Goal: Information Seeking & Learning: Compare options

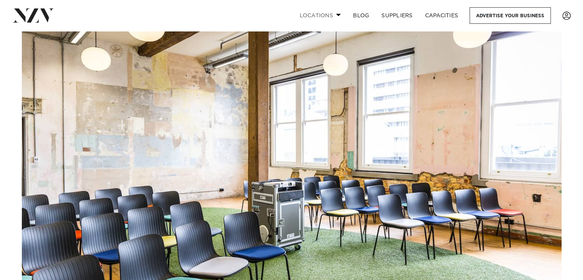
click at [337, 14] on span at bounding box center [338, 14] width 5 height 3
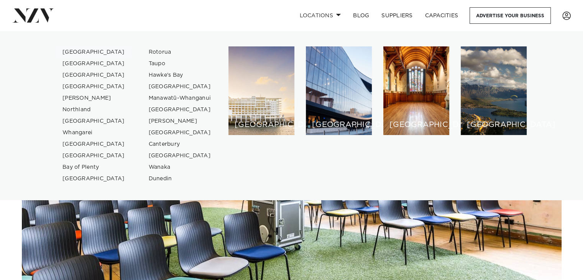
click at [69, 50] on link "[GEOGRAPHIC_DATA]" at bounding box center [93, 51] width 75 height 11
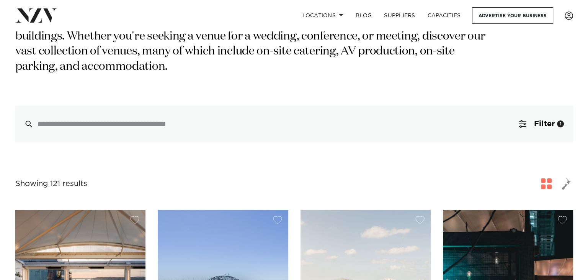
scroll to position [153, 0]
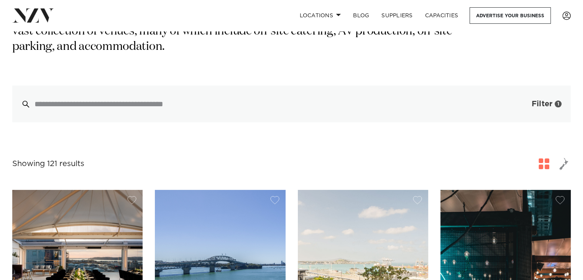
click at [541, 100] on span "Filter" at bounding box center [541, 104] width 21 height 8
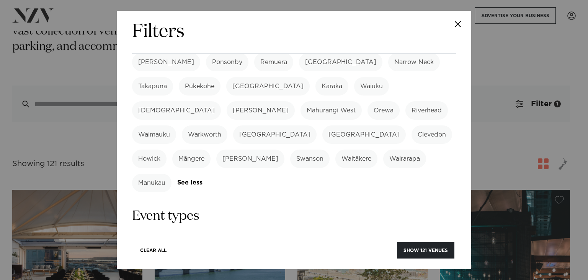
scroll to position [230, 0]
click at [256, 233] on label "Meeting" at bounding box center [249, 242] width 36 height 18
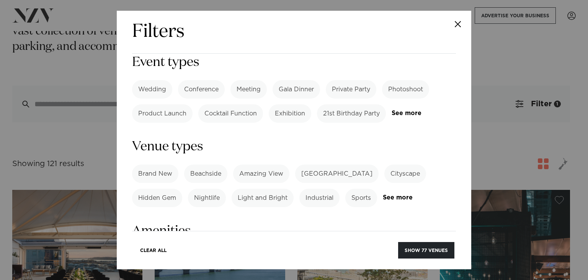
scroll to position [421, 0]
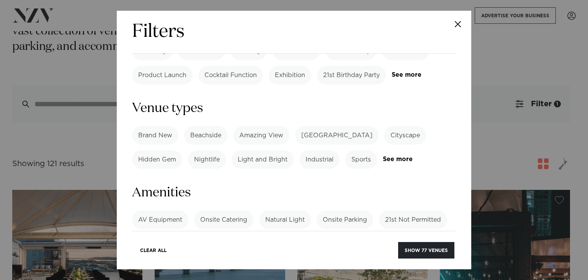
click at [180, 210] on label "AV Equipment" at bounding box center [160, 219] width 56 height 18
click at [214, 210] on label "Onsite Catering" at bounding box center [223, 219] width 59 height 18
click at [279, 210] on label "Natural Light" at bounding box center [285, 219] width 52 height 18
click at [333, 210] on label "Onsite Parking" at bounding box center [345, 219] width 57 height 18
click at [371, 234] on label "Tables/Chairs Included" at bounding box center [386, 243] width 81 height 18
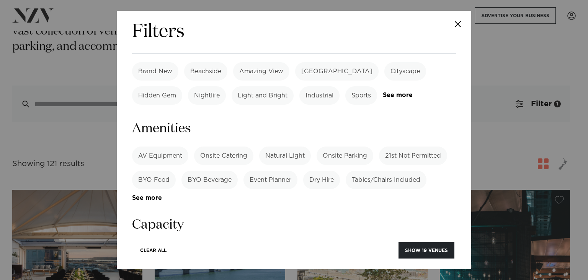
scroll to position [498, 0]
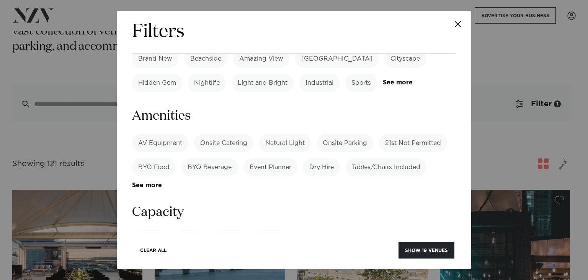
click at [272, 230] on label "Meeting" at bounding box center [271, 239] width 36 height 18
click at [235, 257] on input "number" at bounding box center [294, 267] width 324 height 21
click at [437, 257] on input "number" at bounding box center [294, 267] width 324 height 21
click at [442, 257] on input "*" at bounding box center [294, 267] width 324 height 21
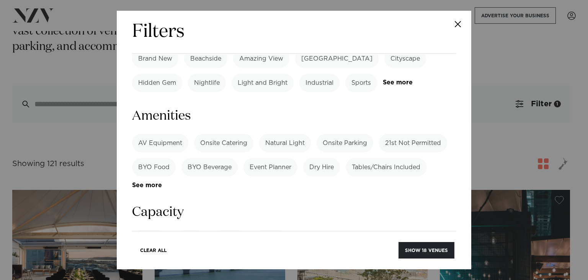
click at [442, 257] on input "*" at bounding box center [294, 267] width 324 height 21
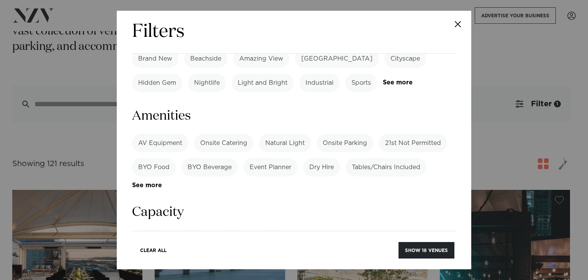
click at [442, 257] on input "*" at bounding box center [294, 267] width 324 height 21
click at [442, 257] on input "**" at bounding box center [294, 267] width 324 height 21
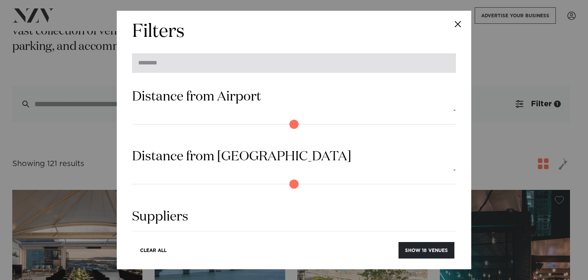
scroll to position [711, 0]
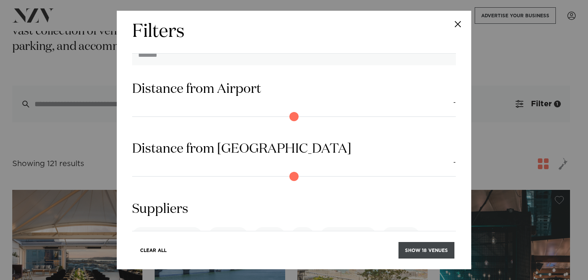
type input "**"
click at [424, 249] on button "Show 18 venues" at bounding box center [427, 250] width 56 height 16
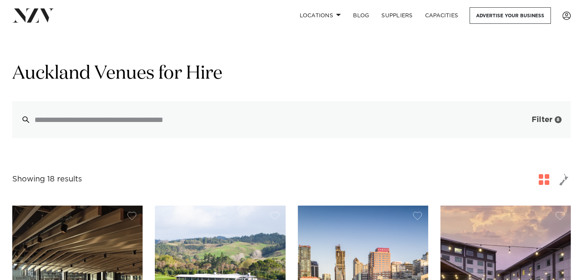
click at [546, 121] on span "Filter" at bounding box center [541, 120] width 21 height 8
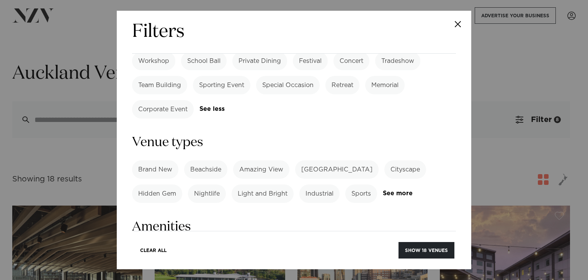
scroll to position [498, 0]
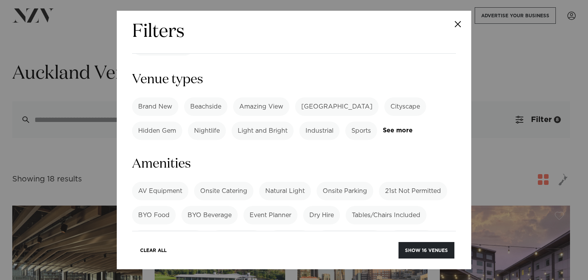
scroll to position [536, 0]
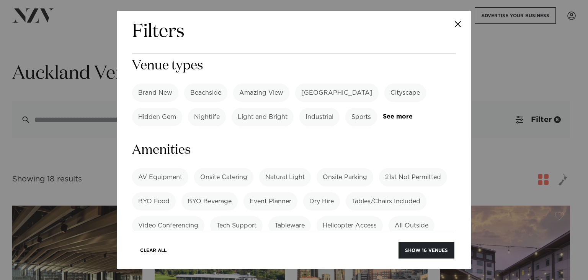
click at [382, 264] on label "Projector" at bounding box center [391, 273] width 39 height 18
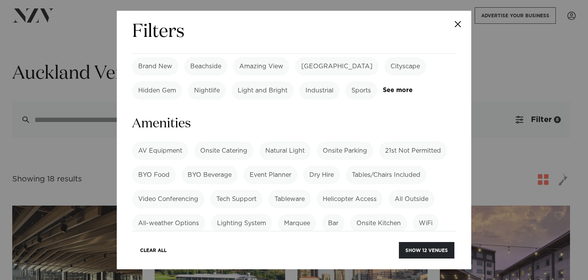
scroll to position [575, 0]
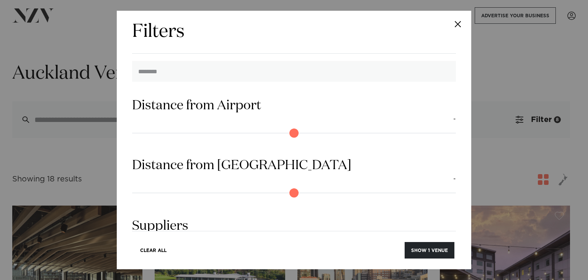
scroll to position [925, 0]
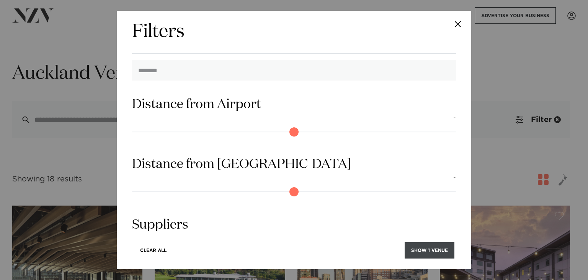
click at [426, 251] on button "Show 1 venue" at bounding box center [430, 250] width 50 height 16
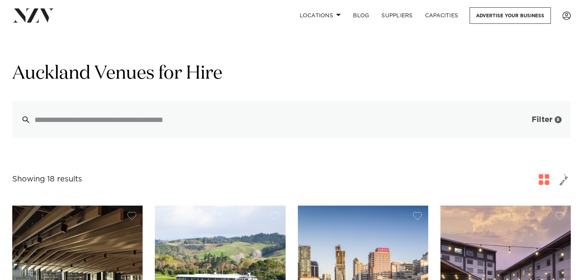
click at [538, 115] on button "Filter 8" at bounding box center [539, 119] width 64 height 37
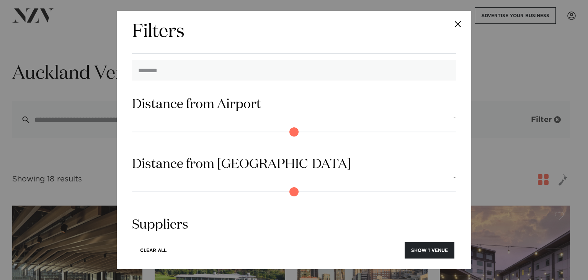
scroll to position [0, 0]
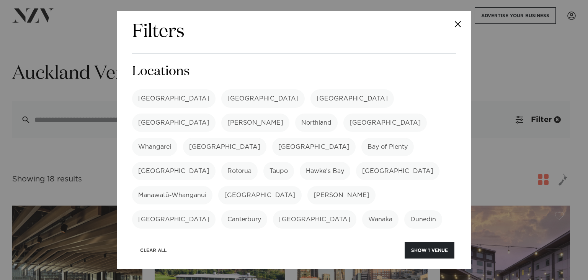
click at [144, 248] on button "Clear All" at bounding box center [153, 250] width 39 height 16
click at [152, 95] on label "[GEOGRAPHIC_DATA]" at bounding box center [173, 98] width 83 height 18
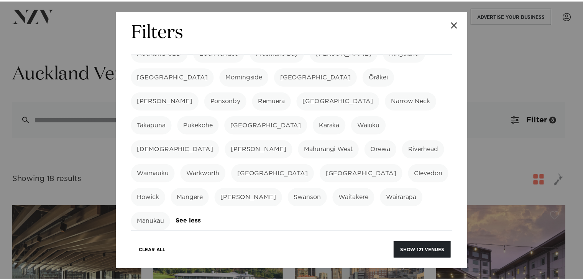
scroll to position [192, 0]
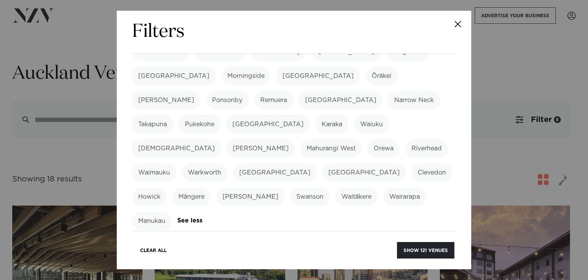
click at [247, 272] on label "Meeting" at bounding box center [249, 281] width 36 height 18
click at [434, 249] on button "Show 77 venues" at bounding box center [426, 250] width 56 height 16
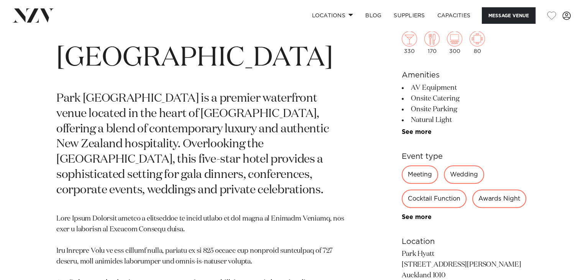
scroll to position [345, 0]
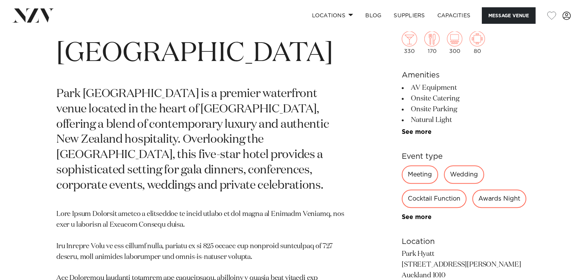
click at [419, 177] on div "Meeting" at bounding box center [419, 174] width 36 height 18
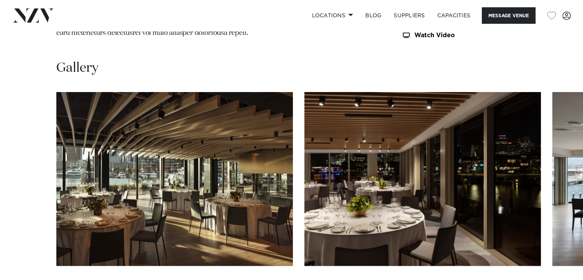
scroll to position [881, 0]
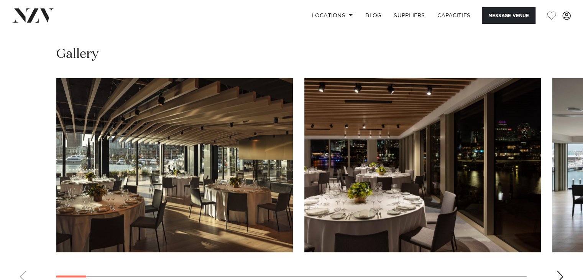
click at [557, 270] on div "Next slide" at bounding box center [560, 276] width 8 height 12
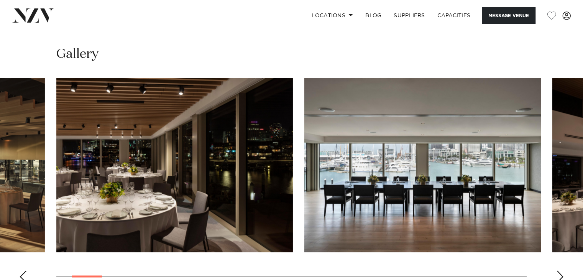
click at [455, 172] on img "3 / 30" at bounding box center [422, 165] width 236 height 174
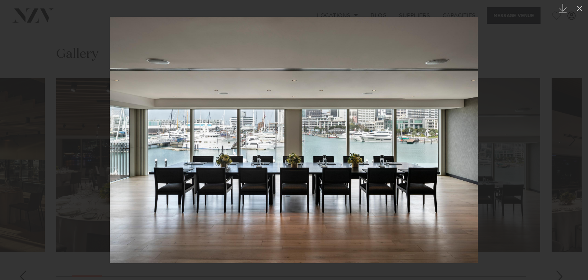
click at [558, 236] on div at bounding box center [294, 140] width 588 height 280
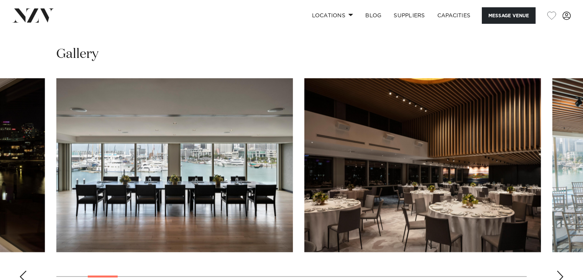
click at [561, 270] on div "Next slide" at bounding box center [560, 276] width 8 height 12
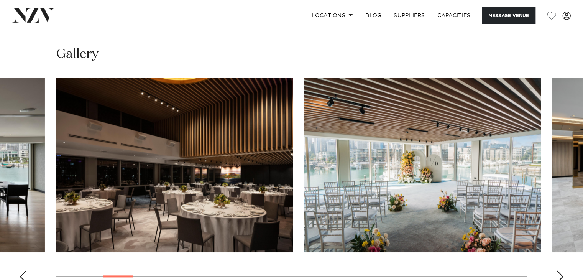
click at [561, 270] on div "Next slide" at bounding box center [560, 276] width 8 height 12
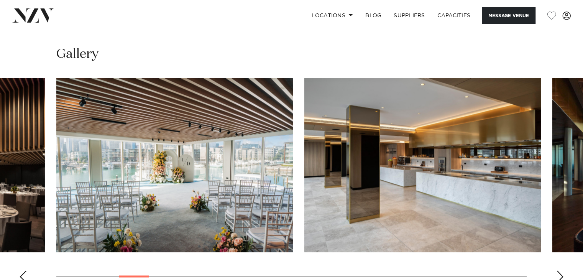
click at [561, 270] on div "Next slide" at bounding box center [560, 276] width 8 height 12
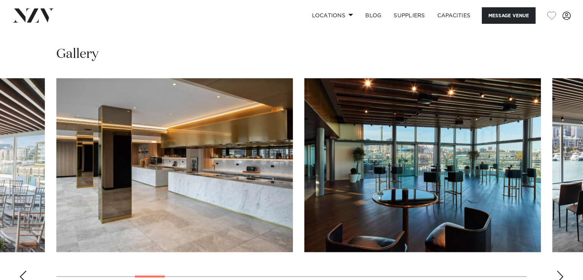
click at [561, 270] on div "Next slide" at bounding box center [560, 276] width 8 height 12
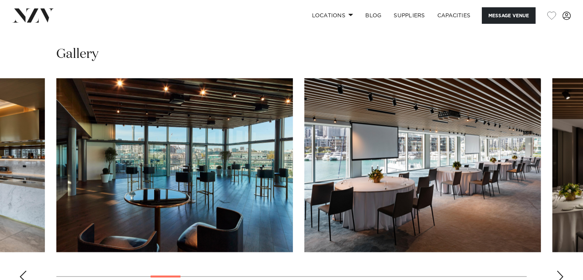
click at [561, 270] on div "Next slide" at bounding box center [560, 276] width 8 height 12
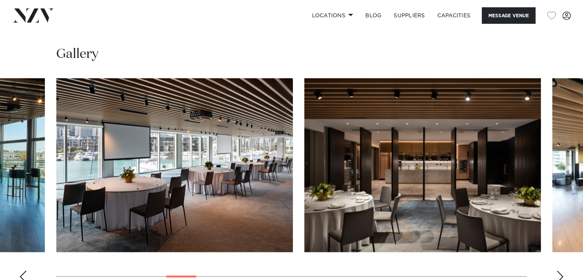
click at [561, 270] on div "Next slide" at bounding box center [560, 276] width 8 height 12
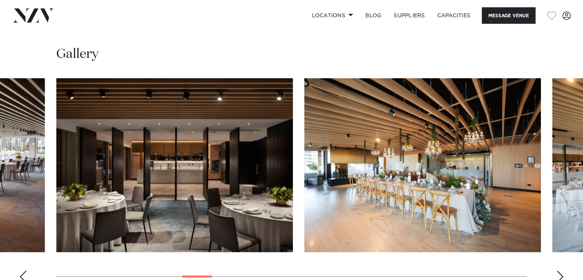
click at [561, 270] on div "Next slide" at bounding box center [560, 276] width 8 height 12
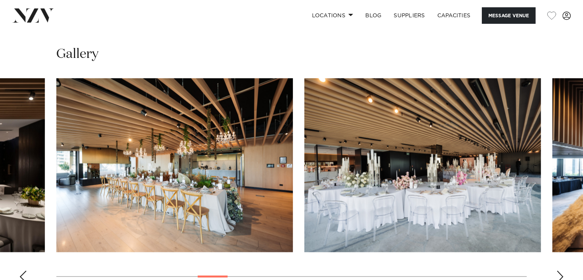
click at [561, 270] on div "Next slide" at bounding box center [560, 276] width 8 height 12
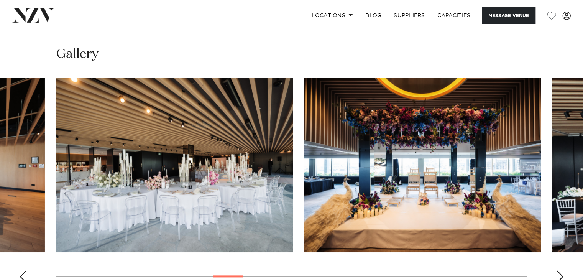
click at [561, 270] on div "Next slide" at bounding box center [560, 276] width 8 height 12
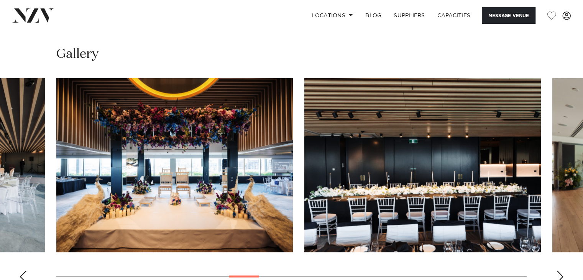
click at [561, 270] on div "Next slide" at bounding box center [560, 276] width 8 height 12
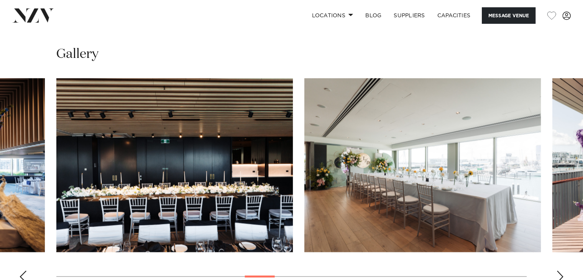
click at [561, 270] on div "Next slide" at bounding box center [560, 276] width 8 height 12
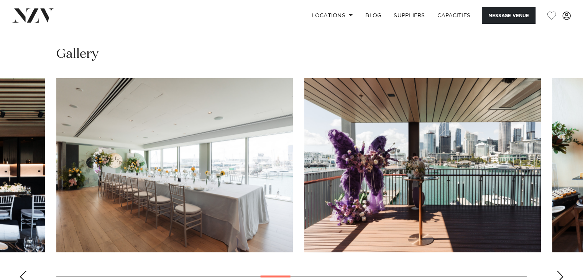
click at [561, 270] on div "Next slide" at bounding box center [560, 276] width 8 height 12
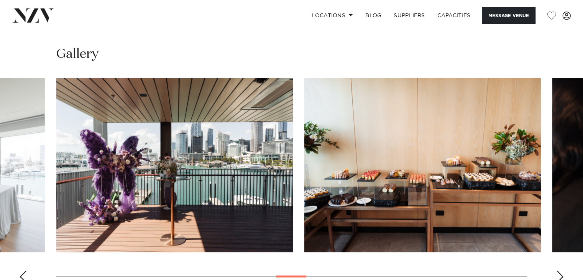
click at [561, 270] on div "Next slide" at bounding box center [560, 276] width 8 height 12
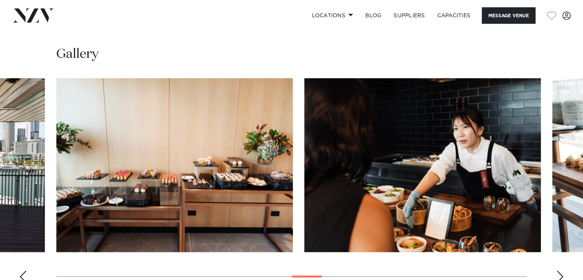
click at [561, 270] on div "Next slide" at bounding box center [560, 276] width 8 height 12
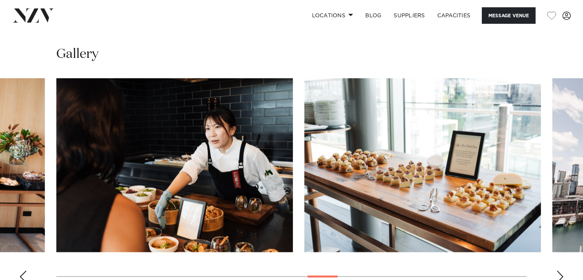
click at [561, 270] on div "Next slide" at bounding box center [560, 276] width 8 height 12
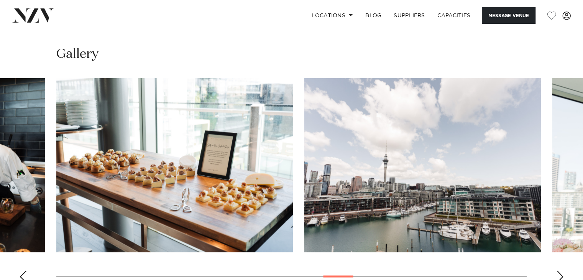
click at [561, 270] on div "Next slide" at bounding box center [560, 276] width 8 height 12
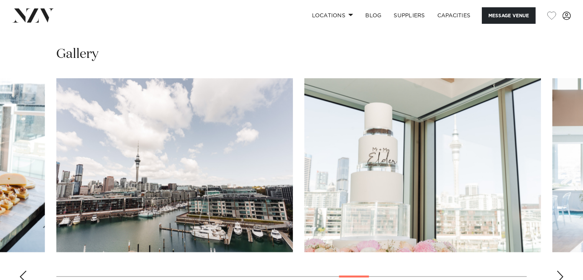
click at [561, 270] on div "Next slide" at bounding box center [560, 276] width 8 height 12
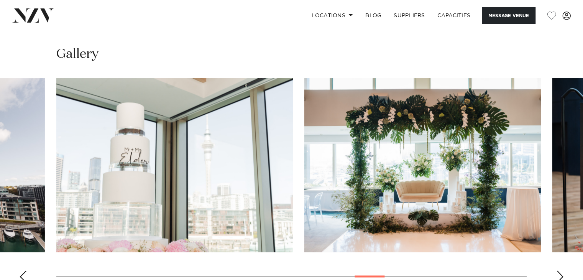
click at [561, 270] on div "Next slide" at bounding box center [560, 276] width 8 height 12
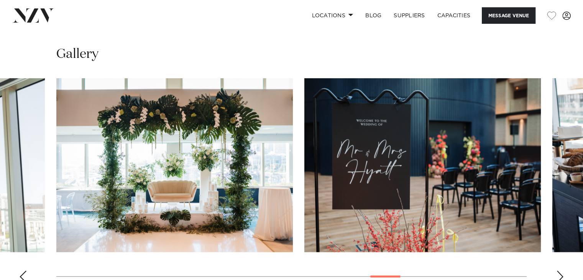
click at [555, 239] on swiper-container at bounding box center [291, 183] width 583 height 210
click at [559, 270] on div "Next slide" at bounding box center [560, 276] width 8 height 12
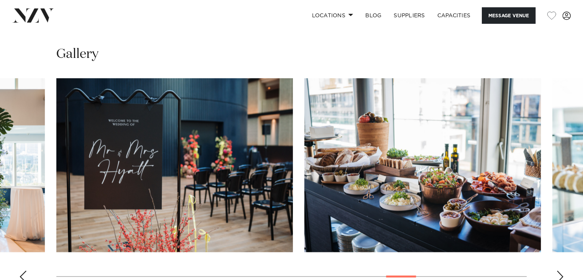
click at [559, 270] on div "Next slide" at bounding box center [560, 276] width 8 height 12
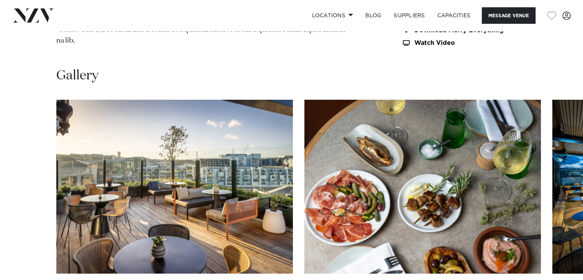
scroll to position [996, 0]
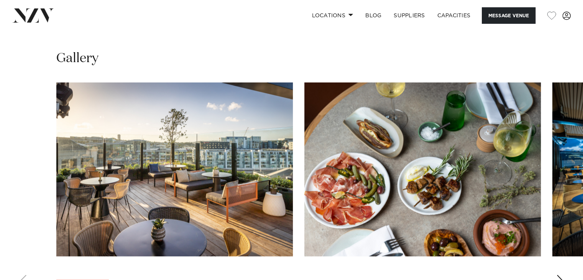
click at [558, 274] on div "Next slide" at bounding box center [560, 280] width 8 height 12
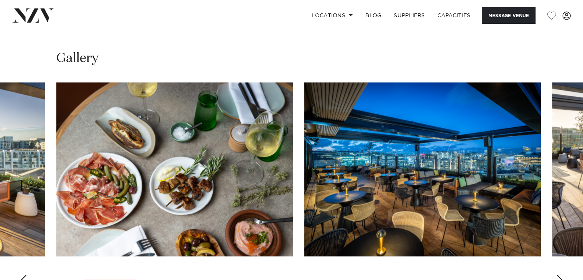
click at [556, 274] on div "Next slide" at bounding box center [560, 280] width 8 height 12
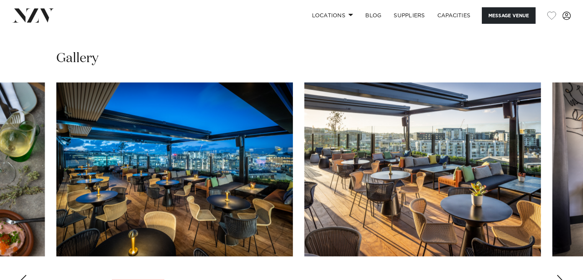
click at [562, 274] on div "Next slide" at bounding box center [560, 280] width 8 height 12
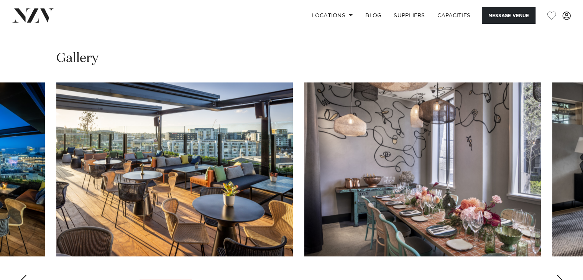
click at [561, 274] on div "Next slide" at bounding box center [560, 280] width 8 height 12
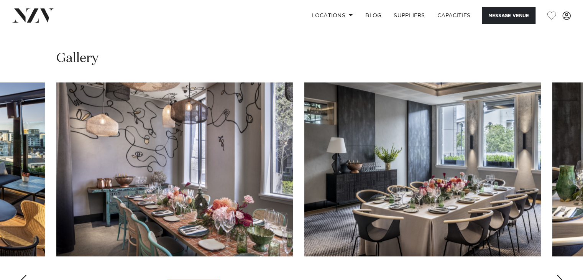
click at [465, 190] on img "6 / 17" at bounding box center [422, 169] width 236 height 174
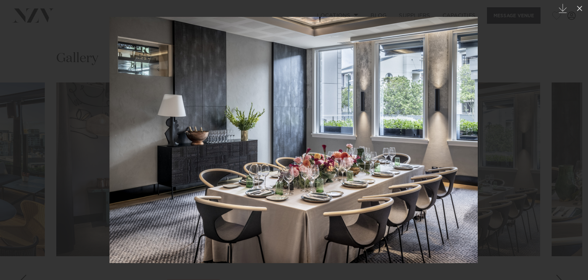
click at [558, 244] on div at bounding box center [294, 140] width 588 height 280
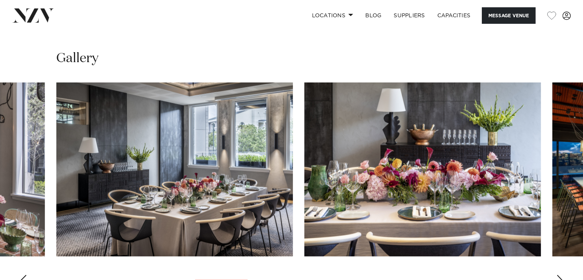
click at [558, 274] on div "Next slide" at bounding box center [560, 280] width 8 height 12
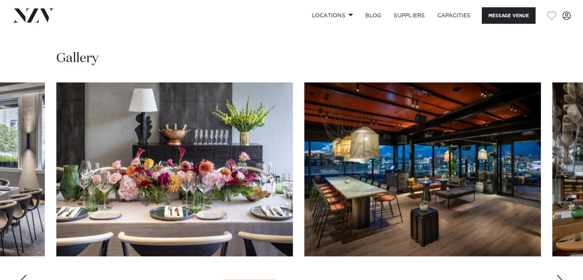
click at [558, 274] on div "Next slide" at bounding box center [560, 280] width 8 height 12
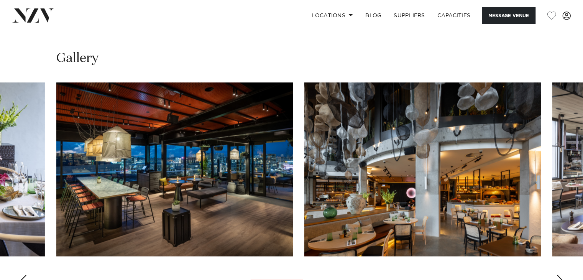
click at [558, 274] on div "Next slide" at bounding box center [560, 280] width 8 height 12
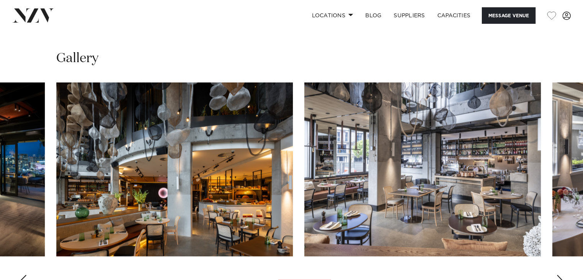
click at [558, 274] on div "Next slide" at bounding box center [560, 280] width 8 height 12
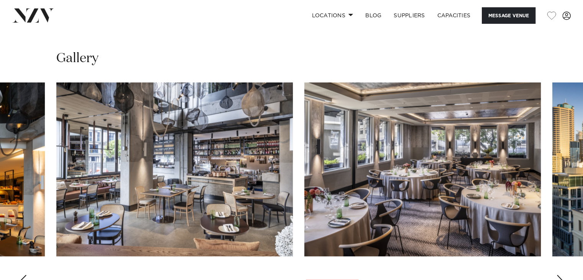
click at [558, 274] on div "Next slide" at bounding box center [560, 280] width 8 height 12
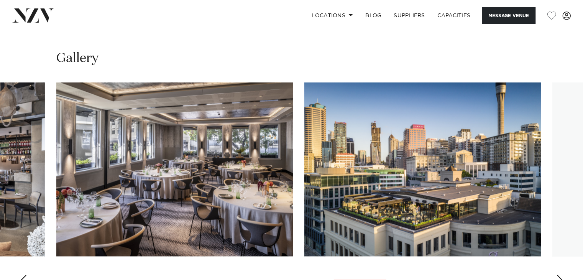
click at [558, 274] on div "Next slide" at bounding box center [560, 280] width 8 height 12
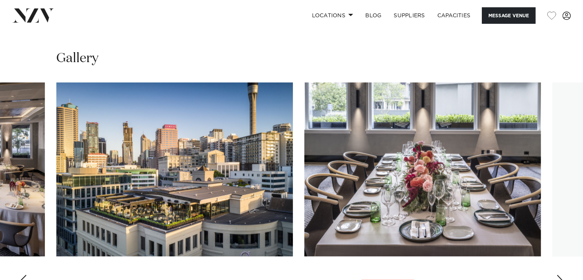
click at [558, 274] on div "Next slide" at bounding box center [560, 280] width 8 height 12
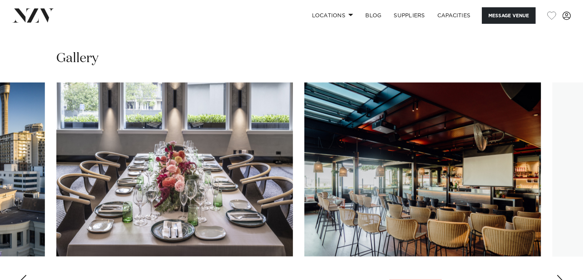
click at [558, 274] on div "Next slide" at bounding box center [560, 280] width 8 height 12
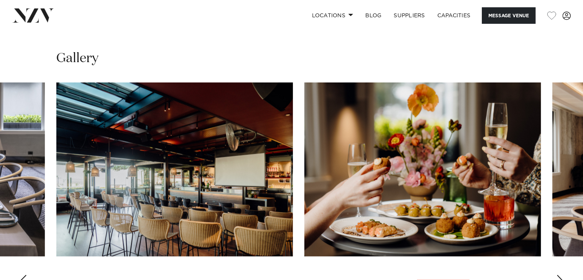
click at [558, 274] on div "Next slide" at bounding box center [560, 280] width 8 height 12
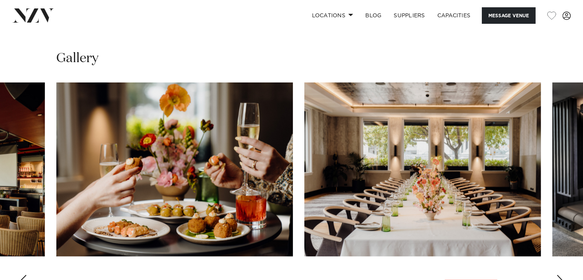
click at [558, 274] on div "Next slide" at bounding box center [560, 280] width 8 height 12
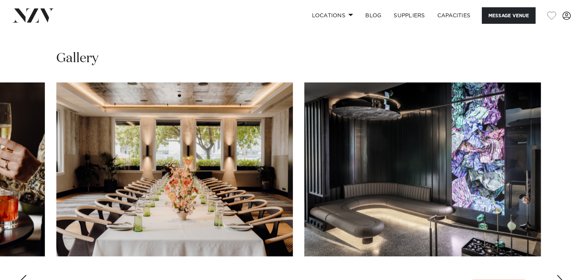
click at [558, 274] on div "Next slide" at bounding box center [560, 280] width 8 height 12
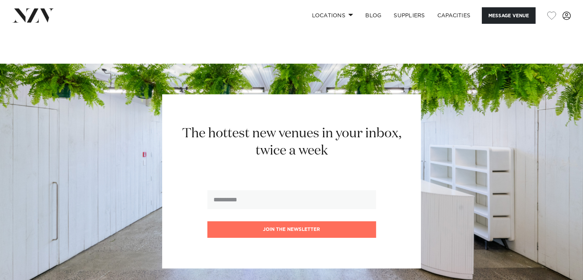
scroll to position [2744, 0]
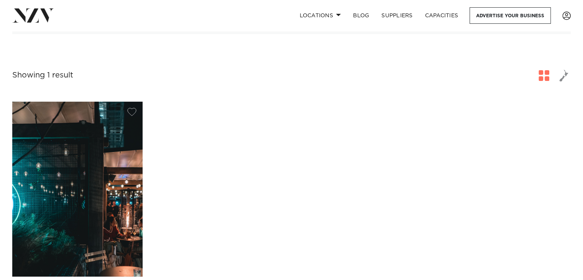
scroll to position [153, 0]
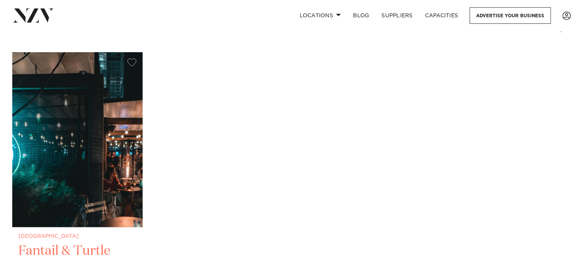
click at [51, 196] on img at bounding box center [77, 139] width 130 height 175
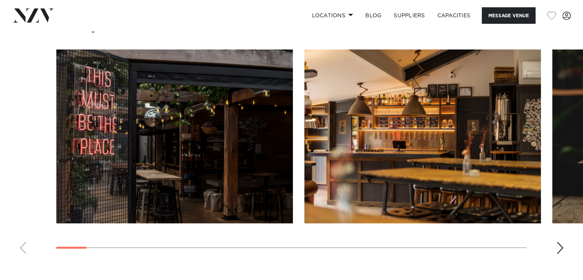
scroll to position [804, 0]
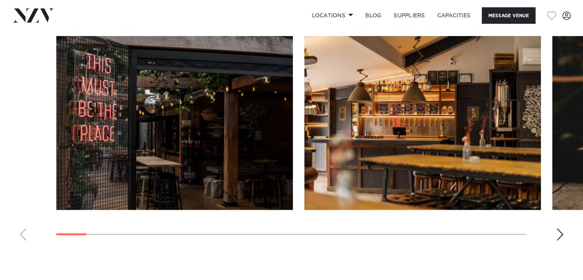
click at [560, 232] on div "Next slide" at bounding box center [560, 234] width 8 height 12
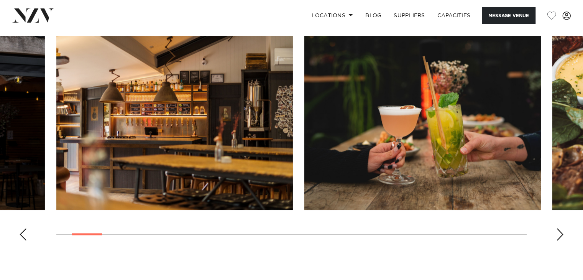
click at [559, 231] on div "Next slide" at bounding box center [560, 234] width 8 height 12
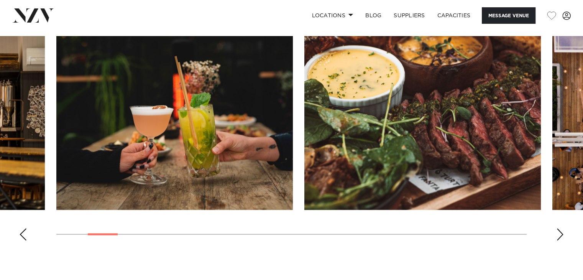
click at [559, 231] on div "Next slide" at bounding box center [560, 234] width 8 height 12
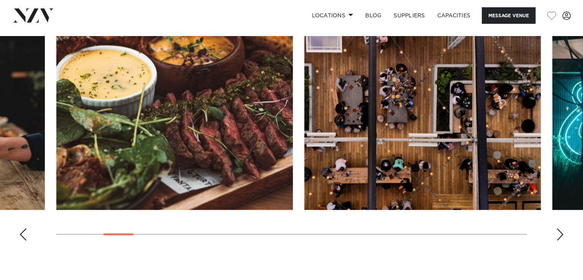
click at [558, 231] on div "Next slide" at bounding box center [560, 234] width 8 height 12
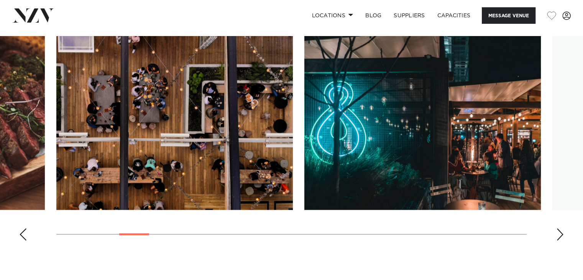
click at [558, 231] on div "Next slide" at bounding box center [560, 234] width 8 height 12
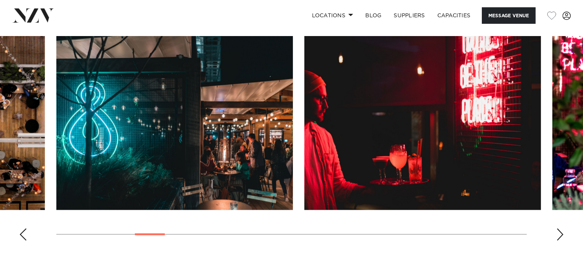
click at [558, 231] on div "Next slide" at bounding box center [560, 234] width 8 height 12
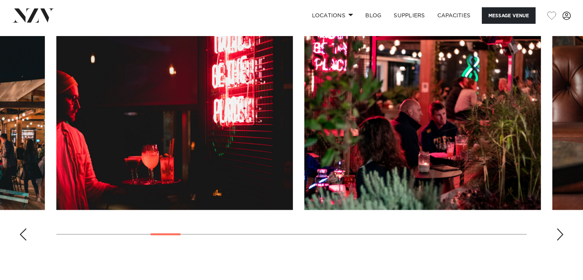
click at [558, 231] on div "Next slide" at bounding box center [560, 234] width 8 height 12
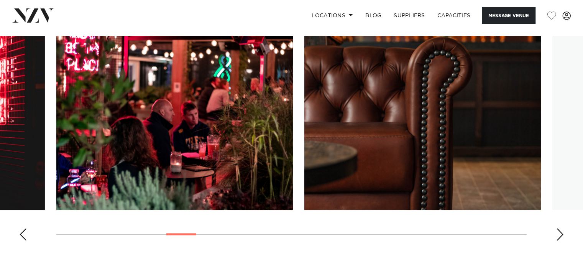
click at [558, 231] on div "Next slide" at bounding box center [560, 234] width 8 height 12
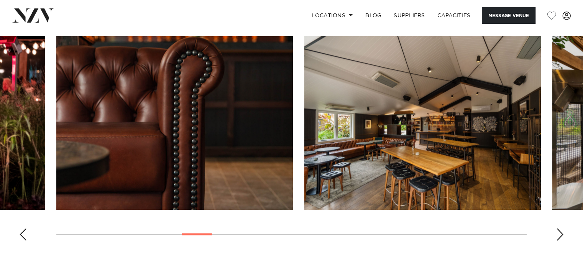
click at [558, 231] on div "Next slide" at bounding box center [560, 234] width 8 height 12
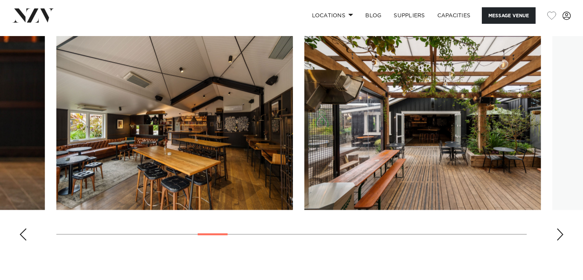
click at [558, 231] on div "Next slide" at bounding box center [560, 234] width 8 height 12
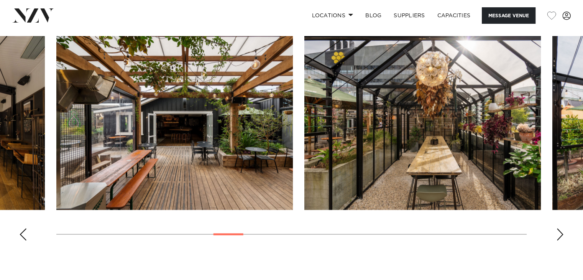
click at [558, 231] on div "Next slide" at bounding box center [560, 234] width 8 height 12
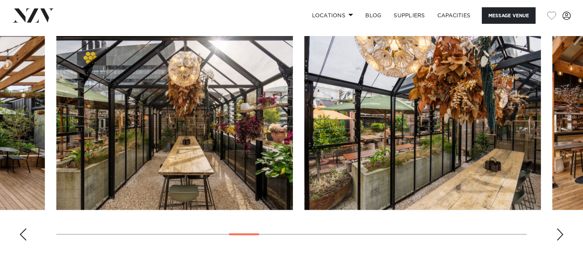
click at [558, 231] on div "Next slide" at bounding box center [560, 234] width 8 height 12
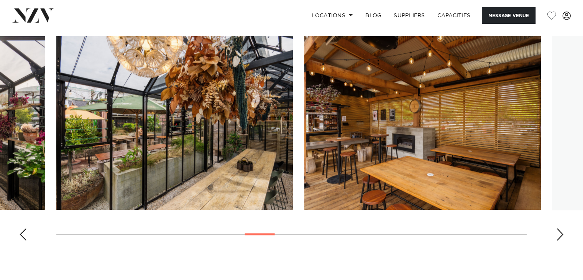
click at [558, 231] on div "Next slide" at bounding box center [560, 234] width 8 height 12
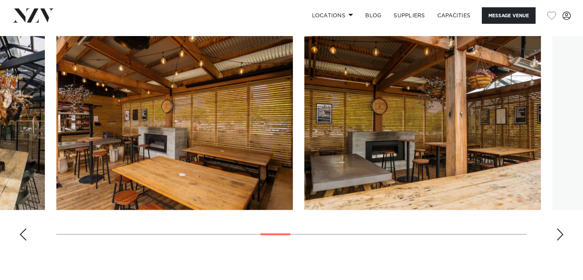
click at [558, 231] on div "Next slide" at bounding box center [560, 234] width 8 height 12
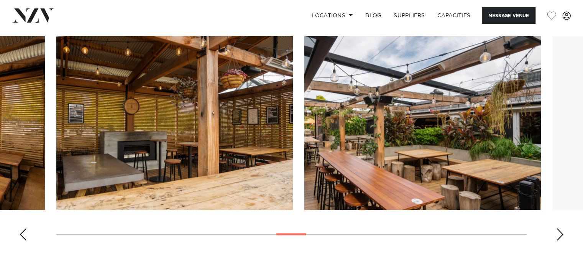
click at [558, 231] on div "Next slide" at bounding box center [560, 234] width 8 height 12
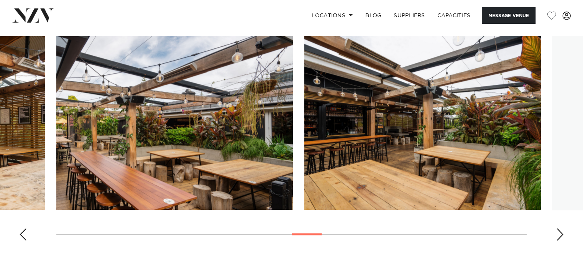
click at [558, 231] on div "Next slide" at bounding box center [560, 234] width 8 height 12
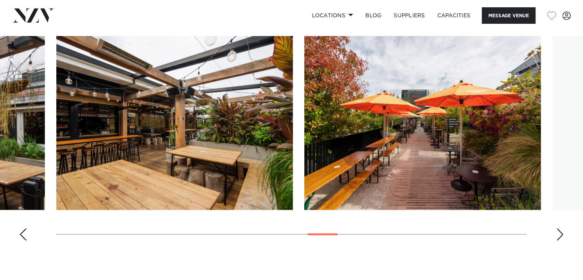
click at [558, 231] on div "Next slide" at bounding box center [560, 234] width 8 height 12
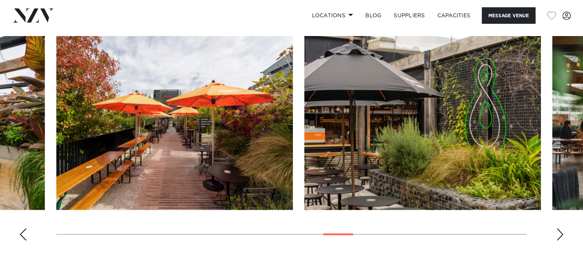
click at [558, 231] on div "Next slide" at bounding box center [560, 234] width 8 height 12
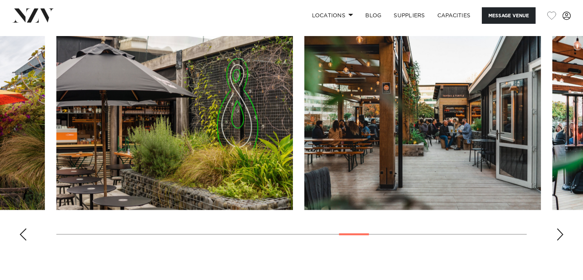
click at [558, 231] on div "Next slide" at bounding box center [560, 234] width 8 height 12
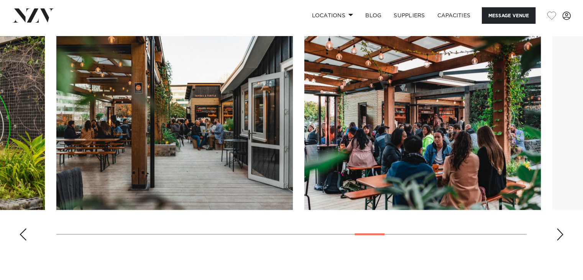
click at [558, 231] on div "Next slide" at bounding box center [560, 234] width 8 height 12
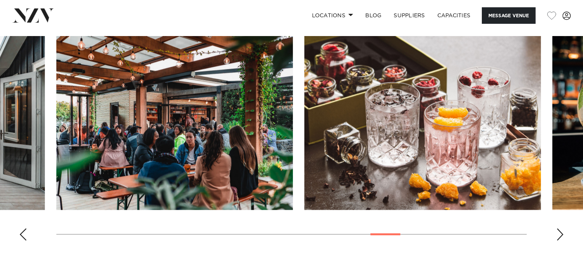
click at [558, 231] on div "Next slide" at bounding box center [560, 234] width 8 height 12
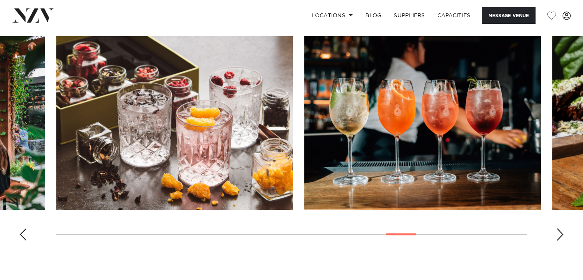
click at [558, 231] on div "Next slide" at bounding box center [560, 234] width 8 height 12
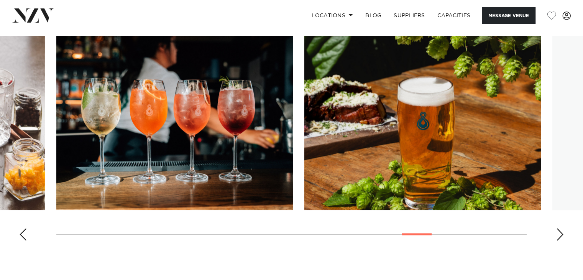
click at [558, 231] on div "Next slide" at bounding box center [560, 234] width 8 height 12
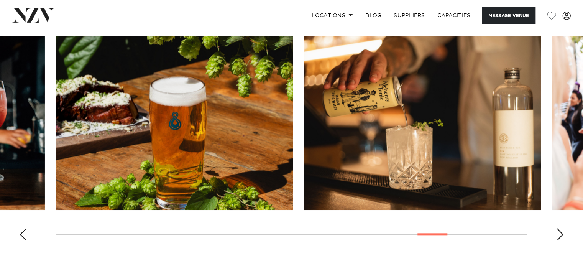
click at [558, 231] on div "Next slide" at bounding box center [560, 234] width 8 height 12
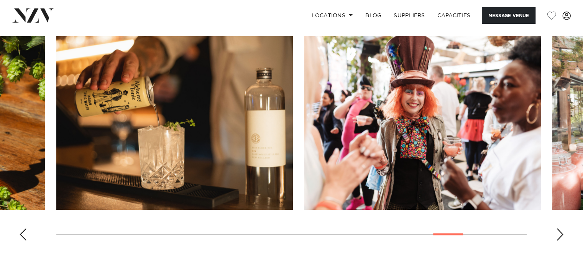
click at [558, 231] on div "Next slide" at bounding box center [560, 234] width 8 height 12
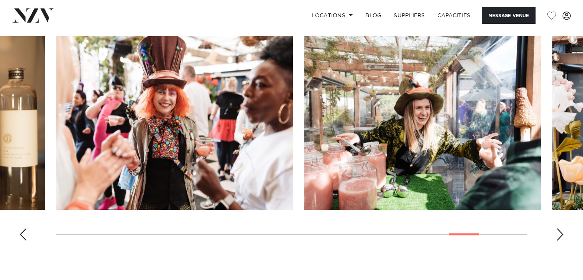
click at [558, 231] on div "Next slide" at bounding box center [560, 234] width 8 height 12
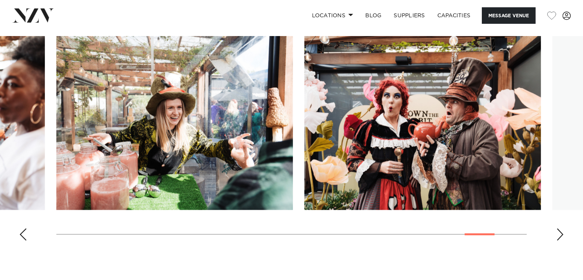
click at [558, 231] on div "Next slide" at bounding box center [560, 234] width 8 height 12
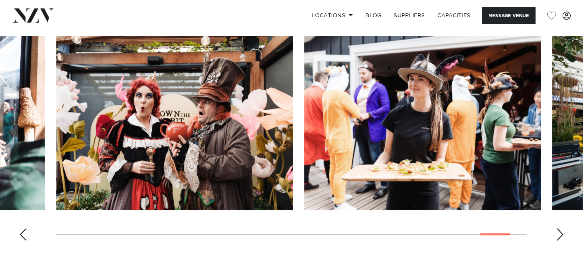
click at [558, 231] on div "Next slide" at bounding box center [560, 234] width 8 height 12
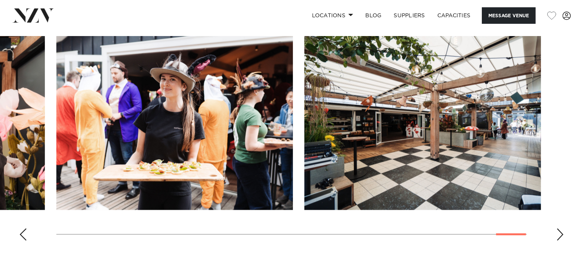
click at [558, 231] on div "Next slide" at bounding box center [560, 234] width 8 height 12
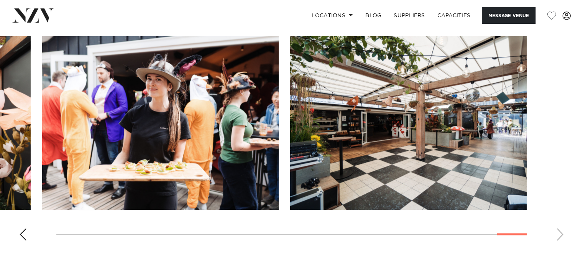
click at [558, 231] on swiper-container at bounding box center [291, 141] width 583 height 210
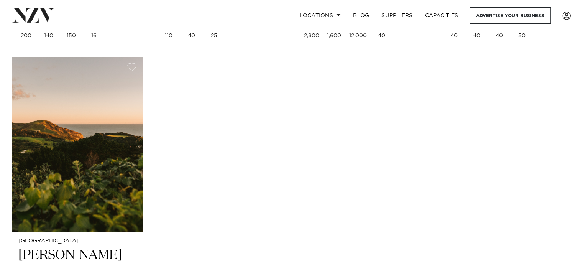
scroll to position [6703, 0]
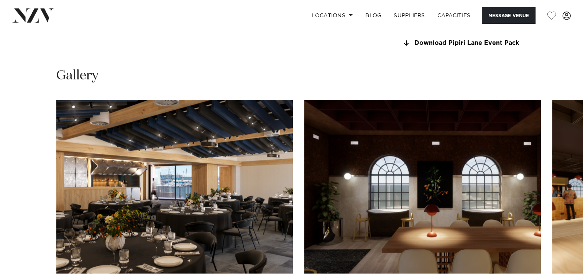
scroll to position [728, 0]
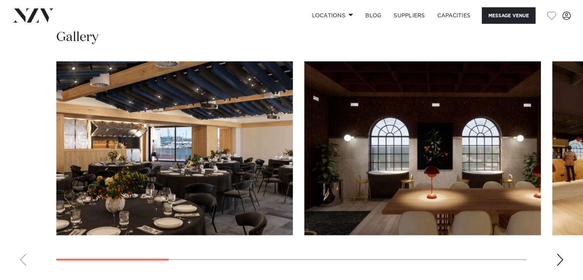
click at [560, 256] on div "Next slide" at bounding box center [560, 259] width 8 height 12
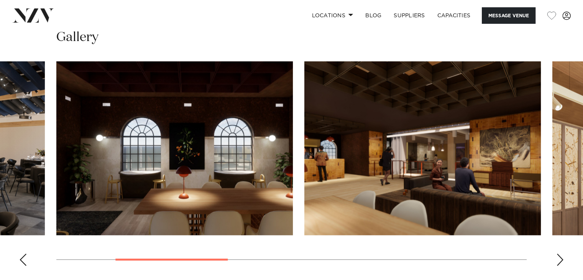
click at [560, 256] on div "Next slide" at bounding box center [560, 259] width 8 height 12
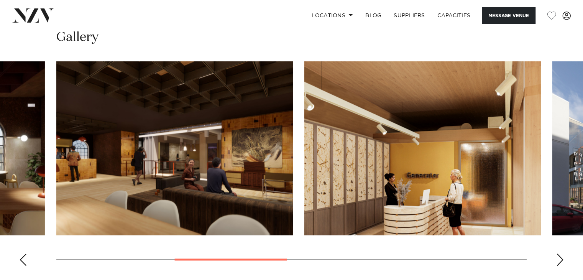
click at [560, 256] on div "Next slide" at bounding box center [560, 259] width 8 height 12
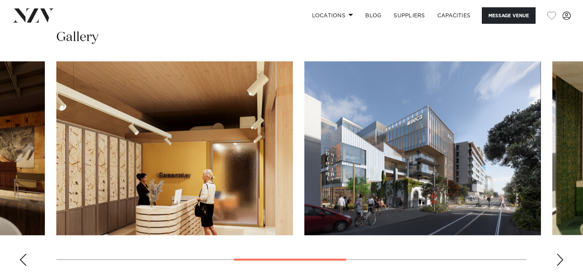
click at [560, 256] on div "Next slide" at bounding box center [560, 259] width 8 height 12
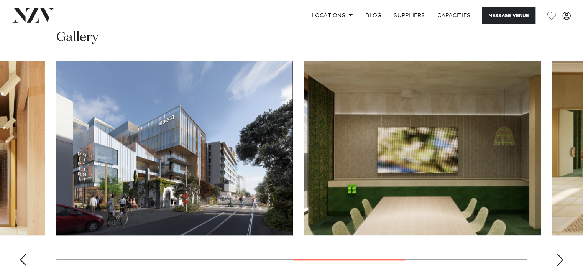
click at [559, 256] on div "Next slide" at bounding box center [560, 259] width 8 height 12
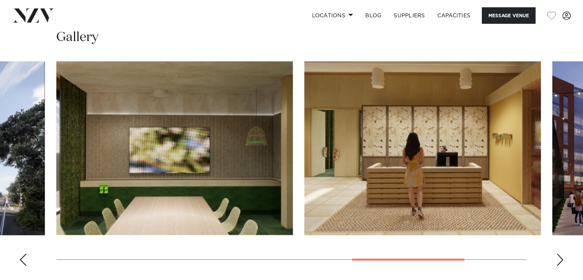
click at [559, 256] on div "Next slide" at bounding box center [560, 259] width 8 height 12
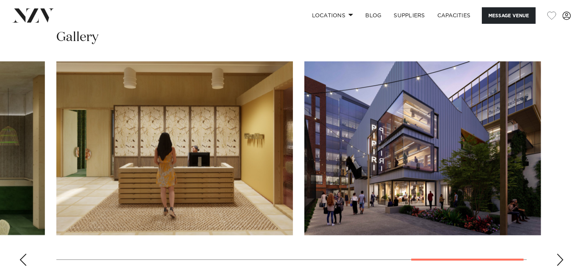
click at [559, 256] on div "Next slide" at bounding box center [560, 259] width 8 height 12
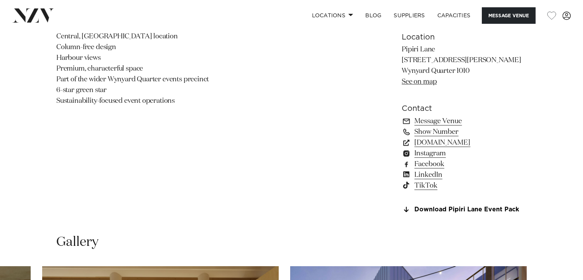
scroll to position [536, 0]
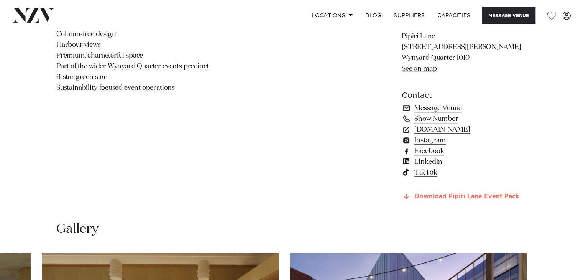
click at [435, 196] on link "Download Pipiri Lane Event Pack" at bounding box center [463, 196] width 125 height 7
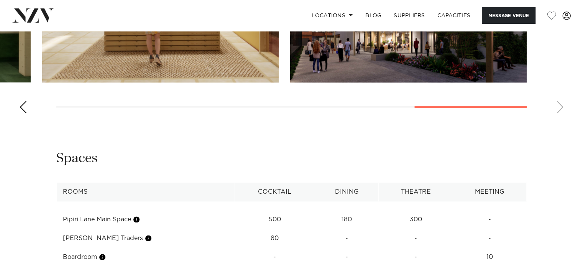
scroll to position [881, 0]
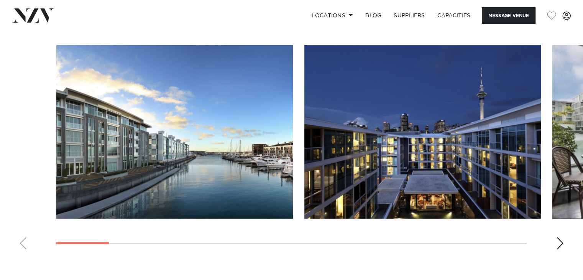
scroll to position [843, 0]
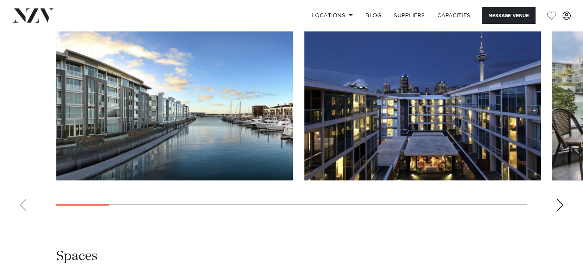
click at [549, 217] on swiper-container at bounding box center [291, 112] width 583 height 210
click at [556, 211] on div "Next slide" at bounding box center [560, 204] width 8 height 12
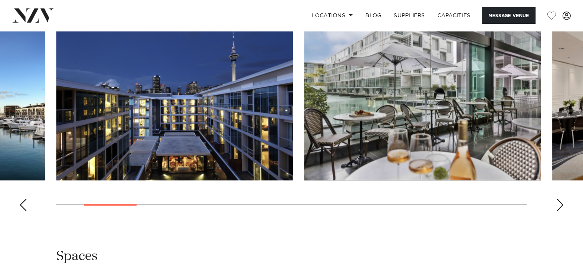
click at [556, 211] on div "Next slide" at bounding box center [560, 204] width 8 height 12
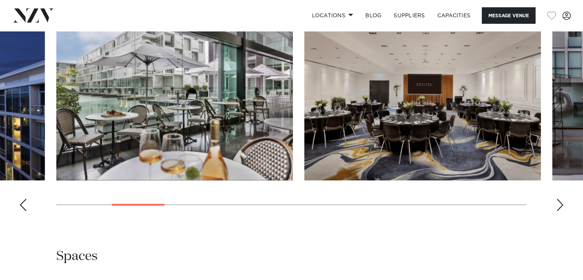
click at [556, 211] on div "Next slide" at bounding box center [560, 204] width 8 height 12
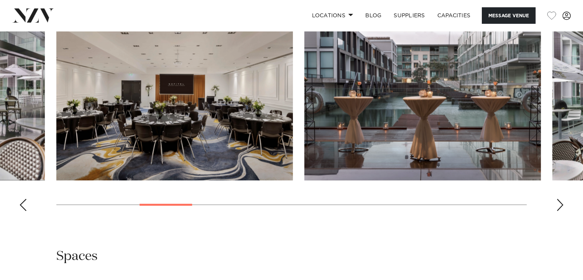
click at [556, 211] on div "Next slide" at bounding box center [560, 204] width 8 height 12
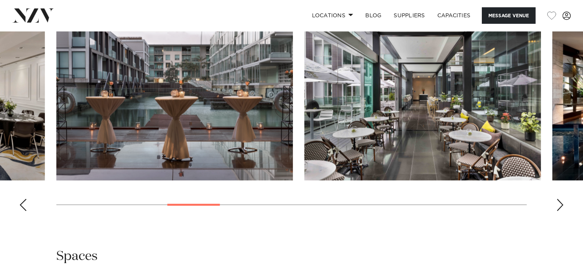
click at [556, 211] on div "Next slide" at bounding box center [560, 204] width 8 height 12
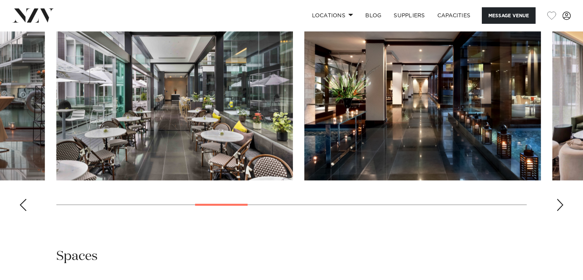
click at [556, 211] on div "Next slide" at bounding box center [560, 204] width 8 height 12
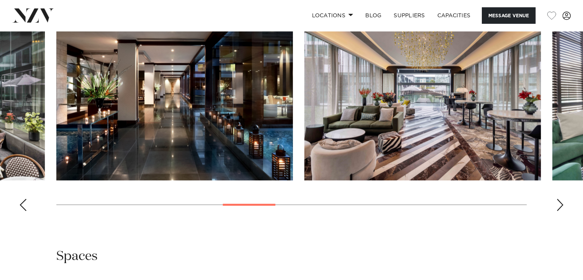
click at [556, 211] on div "Next slide" at bounding box center [560, 204] width 8 height 12
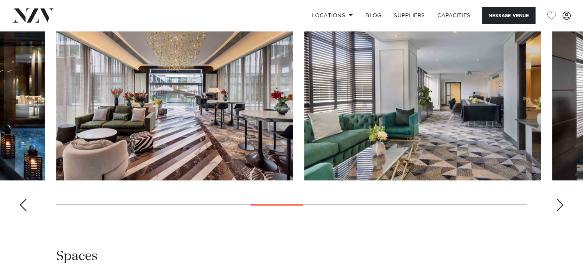
click at [556, 211] on div "Next slide" at bounding box center [560, 204] width 8 height 12
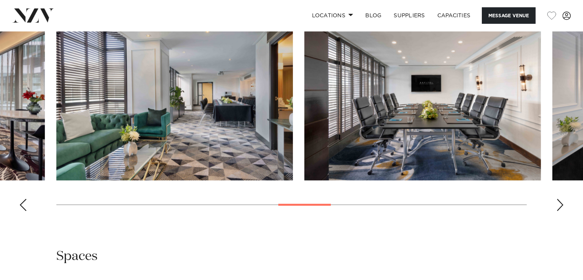
click at [556, 211] on div "Next slide" at bounding box center [560, 204] width 8 height 12
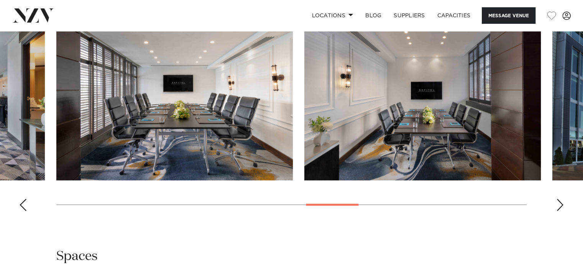
click at [556, 211] on div "Next slide" at bounding box center [560, 204] width 8 height 12
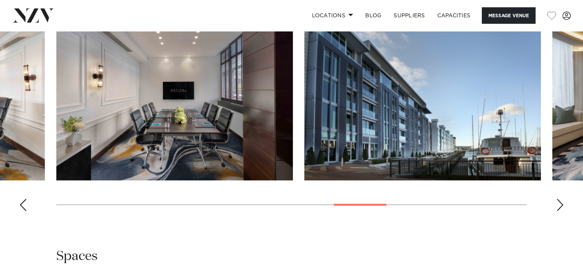
click at [556, 211] on div "Next slide" at bounding box center [560, 204] width 8 height 12
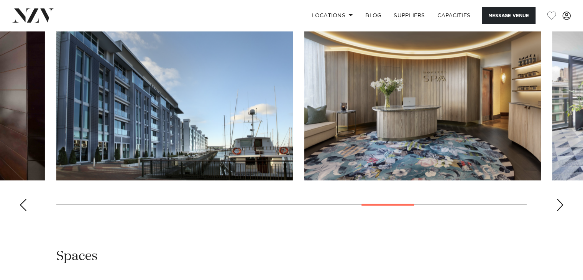
click at [556, 211] on div "Next slide" at bounding box center [560, 204] width 8 height 12
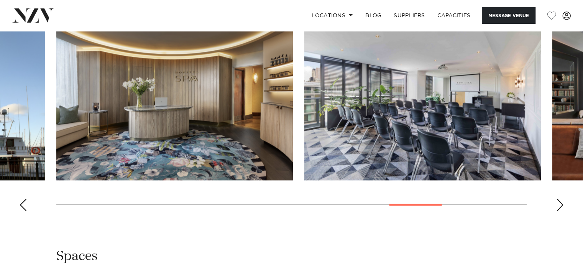
click at [556, 211] on div "Next slide" at bounding box center [560, 204] width 8 height 12
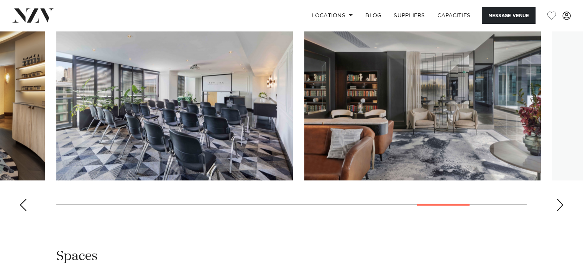
click at [556, 211] on div "Next slide" at bounding box center [560, 204] width 8 height 12
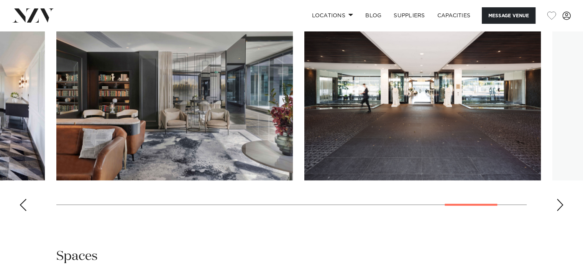
click at [556, 211] on div "Next slide" at bounding box center [560, 204] width 8 height 12
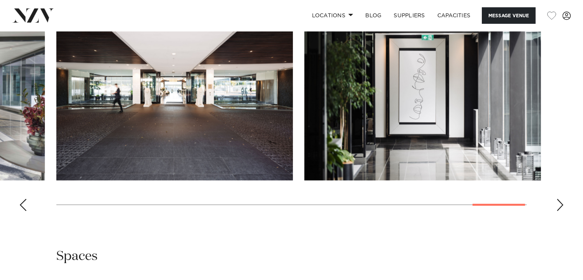
click at [556, 211] on div "Next slide" at bounding box center [560, 204] width 8 height 12
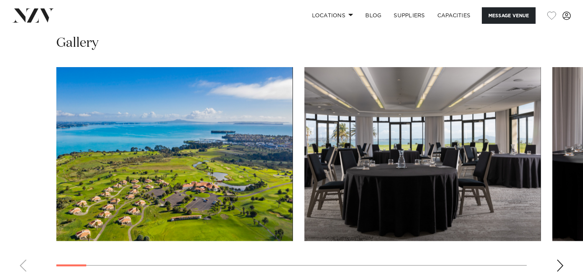
scroll to position [958, 0]
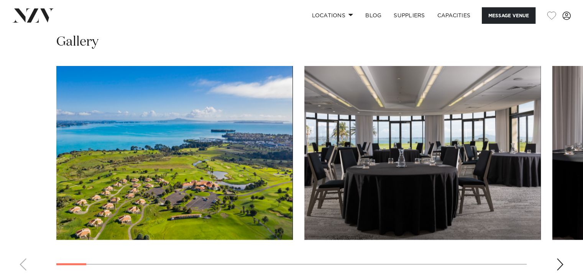
click at [558, 258] on div "Next slide" at bounding box center [560, 264] width 8 height 12
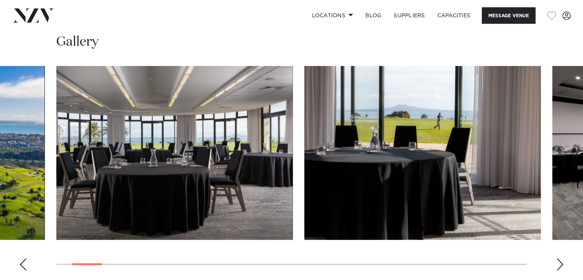
click at [558, 258] on div "Next slide" at bounding box center [560, 264] width 8 height 12
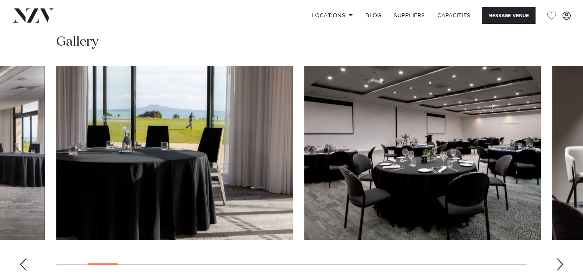
click at [558, 258] on div "Next slide" at bounding box center [560, 264] width 8 height 12
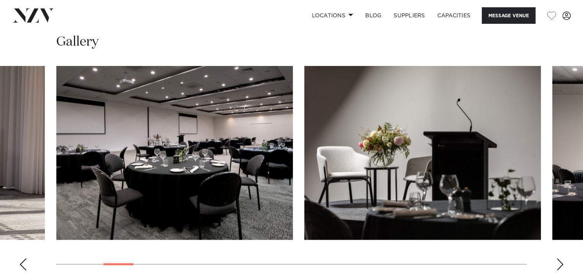
click at [558, 258] on div "Next slide" at bounding box center [560, 264] width 8 height 12
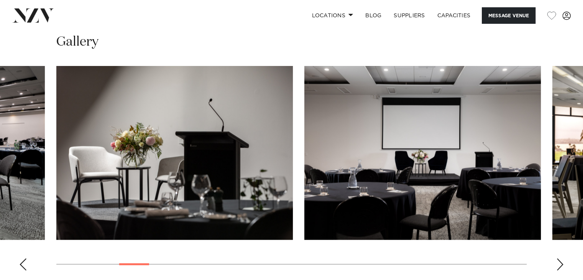
click at [558, 258] on div "Next slide" at bounding box center [560, 264] width 8 height 12
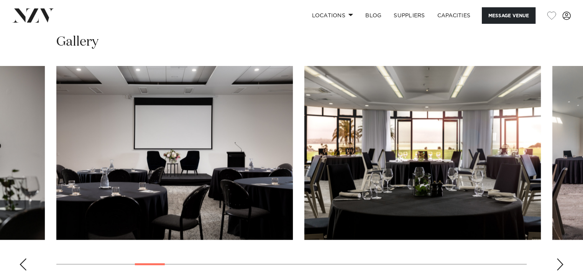
click at [558, 258] on div "Next slide" at bounding box center [560, 264] width 8 height 12
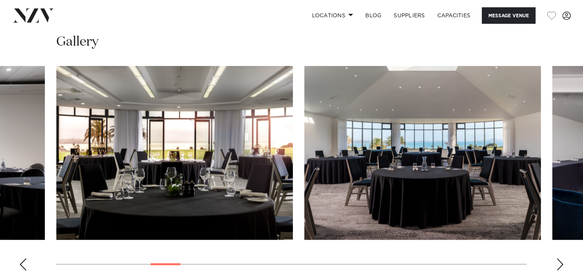
click at [558, 258] on div "Next slide" at bounding box center [560, 264] width 8 height 12
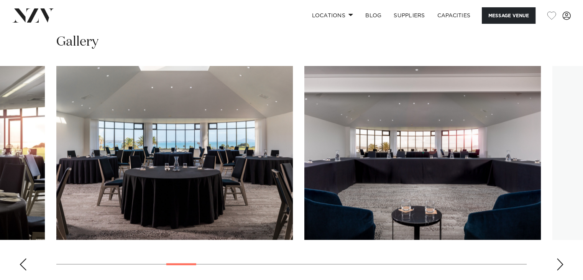
click at [558, 258] on div "Next slide" at bounding box center [560, 264] width 8 height 12
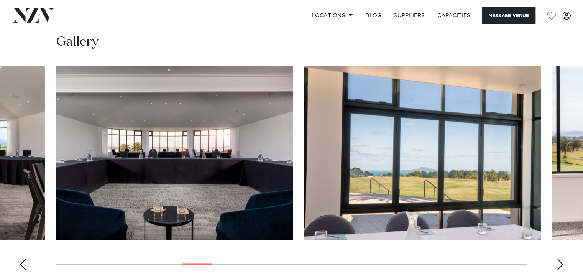
click at [558, 258] on div "Next slide" at bounding box center [560, 264] width 8 height 12
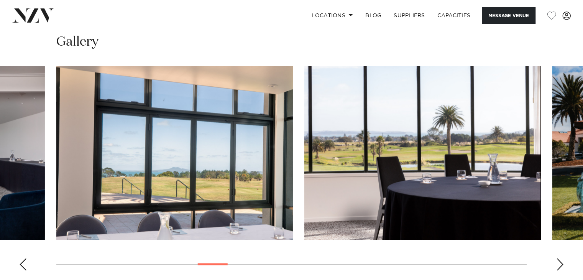
click at [558, 258] on div "Next slide" at bounding box center [560, 264] width 8 height 12
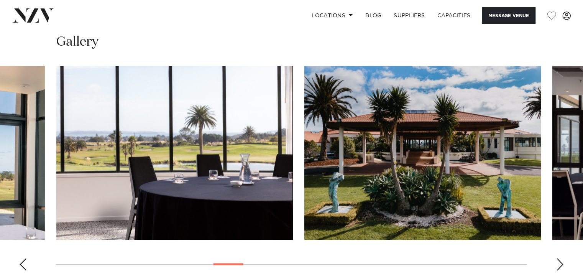
click at [558, 258] on div "Next slide" at bounding box center [560, 264] width 8 height 12
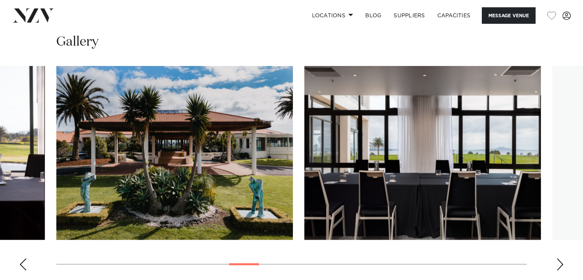
click at [558, 258] on div "Next slide" at bounding box center [560, 264] width 8 height 12
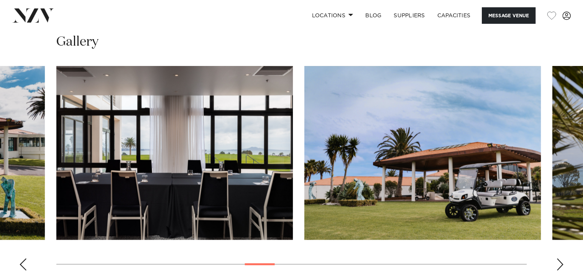
click at [558, 258] on div "Next slide" at bounding box center [560, 264] width 8 height 12
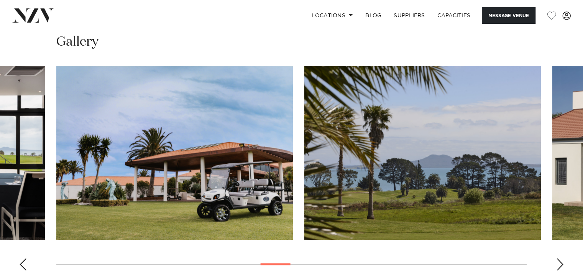
click at [558, 258] on div "Next slide" at bounding box center [560, 264] width 8 height 12
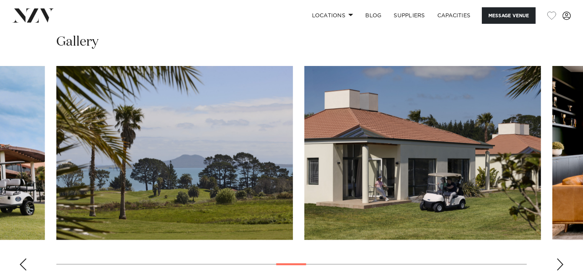
click at [558, 258] on div "Next slide" at bounding box center [560, 264] width 8 height 12
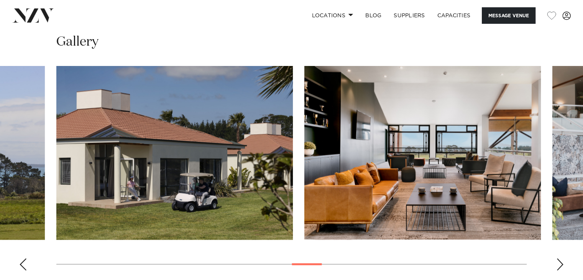
click at [558, 258] on div "Next slide" at bounding box center [560, 264] width 8 height 12
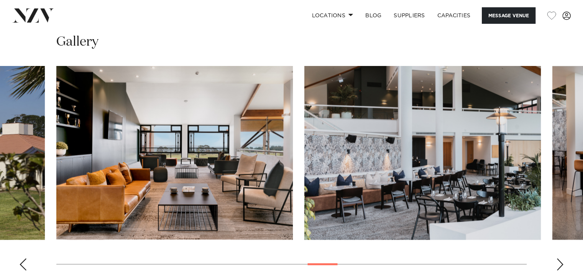
click at [558, 258] on div "Next slide" at bounding box center [560, 264] width 8 height 12
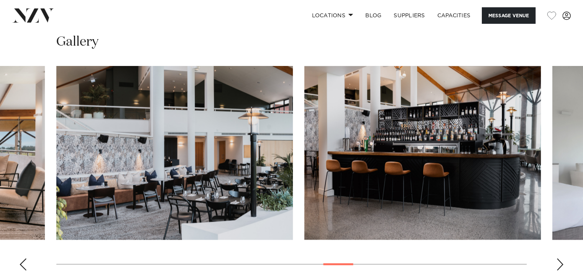
click at [558, 258] on div "Next slide" at bounding box center [560, 264] width 8 height 12
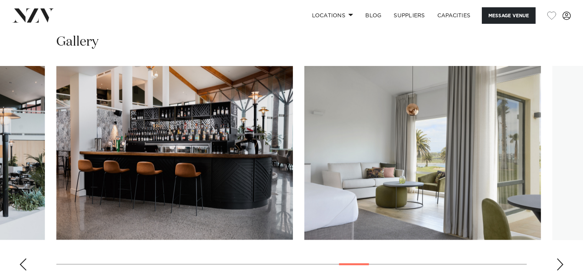
click at [558, 258] on div "Next slide" at bounding box center [560, 264] width 8 height 12
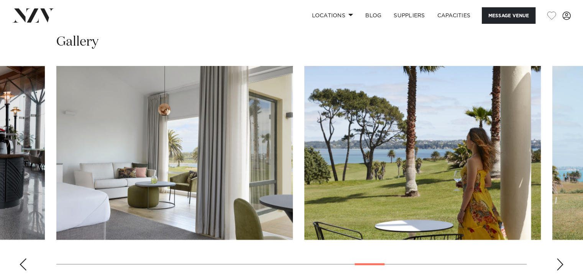
click at [558, 258] on div "Next slide" at bounding box center [560, 264] width 8 height 12
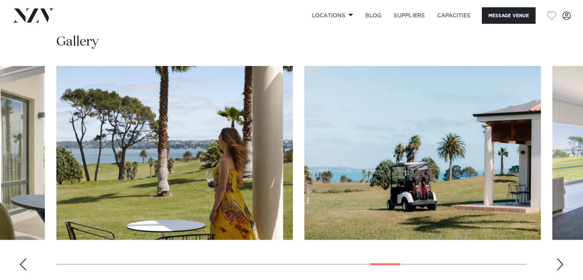
click at [558, 258] on div "Next slide" at bounding box center [560, 264] width 8 height 12
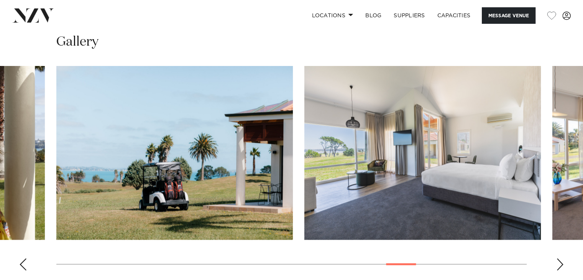
click at [558, 258] on div "Next slide" at bounding box center [560, 264] width 8 height 12
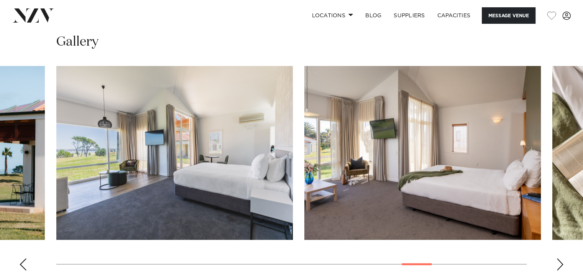
click at [558, 258] on div "Next slide" at bounding box center [560, 264] width 8 height 12
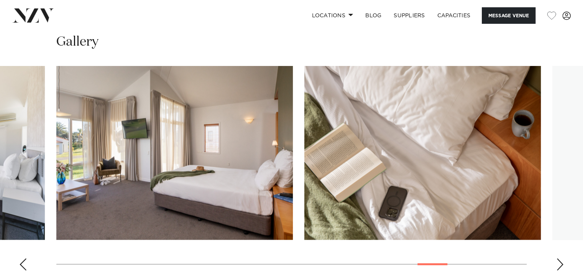
click at [558, 258] on div "Next slide" at bounding box center [560, 264] width 8 height 12
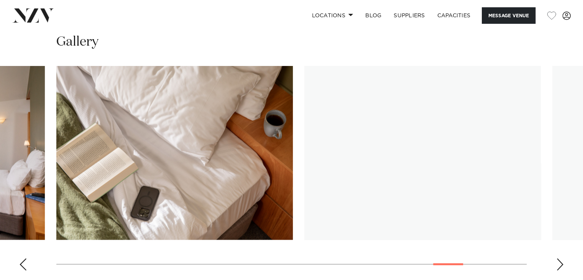
click at [558, 258] on div "Next slide" at bounding box center [560, 264] width 8 height 12
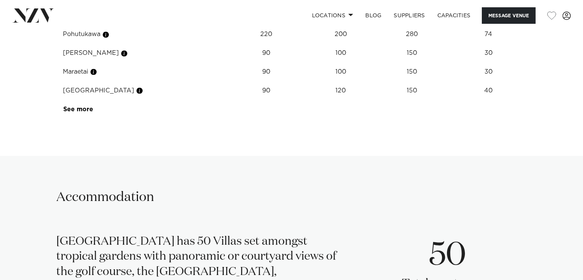
scroll to position [1302, 0]
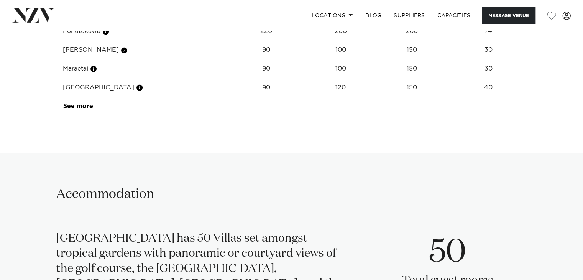
click at [75, 99] on td "See more" at bounding box center [93, 106] width 72 height 19
click at [72, 103] on link "See more" at bounding box center [93, 106] width 60 height 6
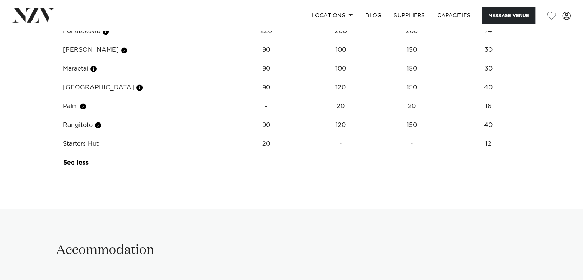
click at [75, 134] on td "Starters Hut" at bounding box center [141, 143] width 168 height 19
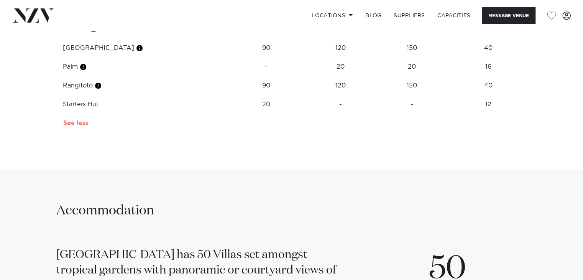
scroll to position [1341, 0]
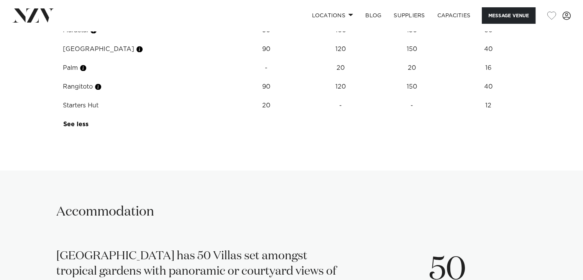
click at [84, 64] on button "button" at bounding box center [83, 68] width 8 height 8
click at [100, 75] on img at bounding box center [197, 58] width 198 height 103
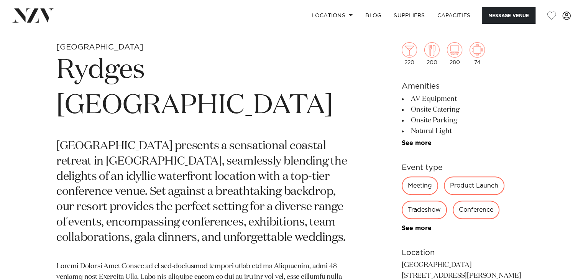
scroll to position [192, 0]
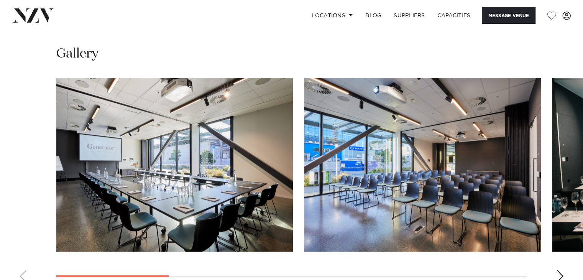
scroll to position [689, 0]
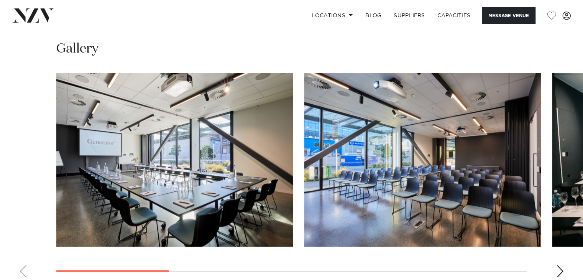
click at [558, 265] on div "Next slide" at bounding box center [560, 271] width 8 height 12
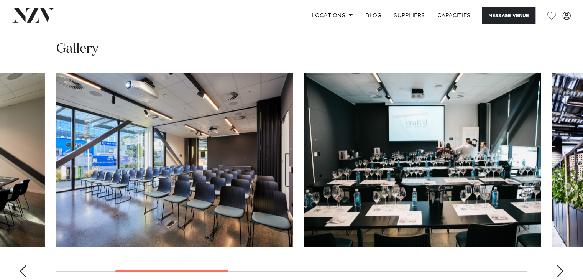
click at [558, 265] on div "Next slide" at bounding box center [560, 271] width 8 height 12
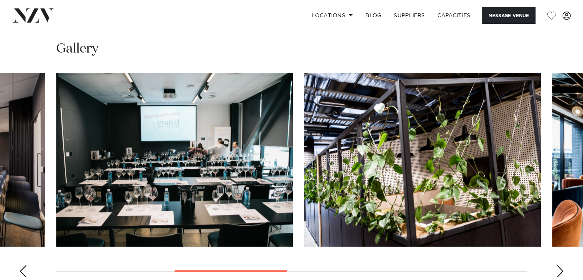
click at [558, 265] on div "Next slide" at bounding box center [560, 271] width 8 height 12
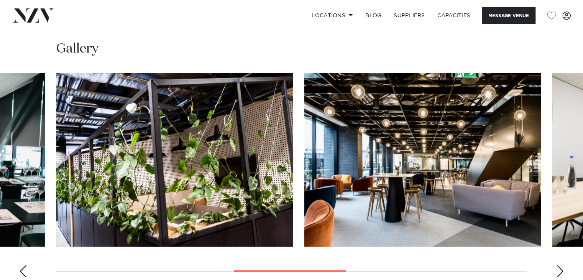
click at [558, 265] on div "Next slide" at bounding box center [560, 271] width 8 height 12
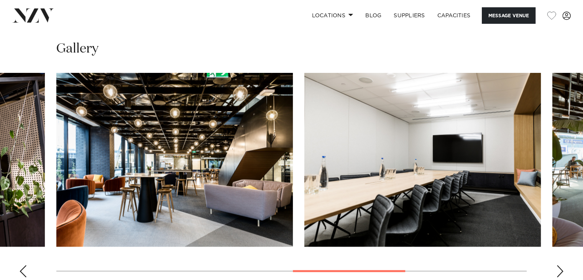
click at [558, 265] on div "Next slide" at bounding box center [560, 271] width 8 height 12
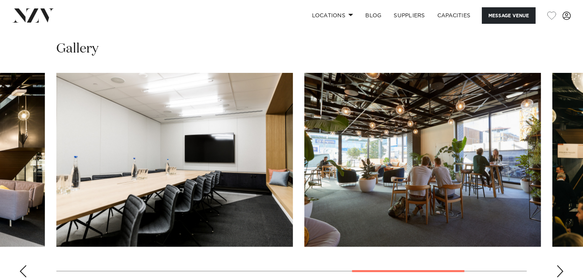
click at [558, 265] on div "Next slide" at bounding box center [560, 271] width 8 height 12
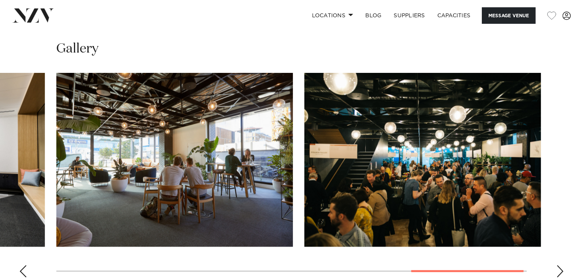
click at [558, 265] on div "Next slide" at bounding box center [560, 271] width 8 height 12
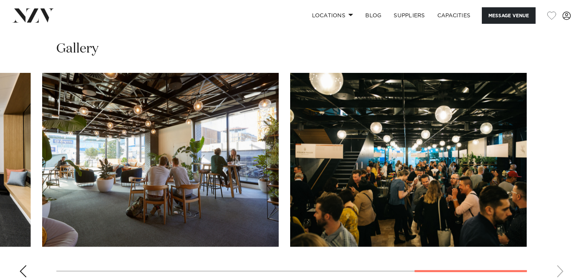
click at [558, 265] on swiper-container at bounding box center [291, 178] width 583 height 210
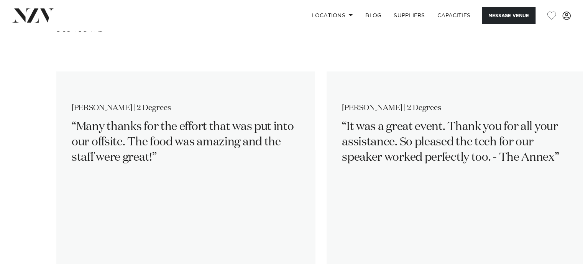
scroll to position [1187, 0]
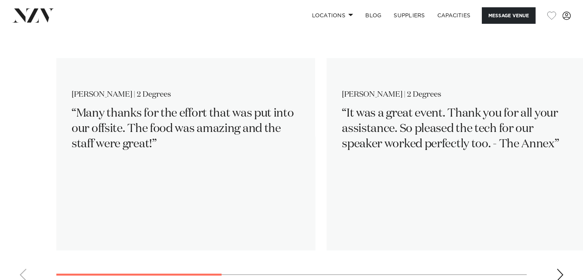
click at [556, 269] on div "Next slide" at bounding box center [560, 274] width 8 height 12
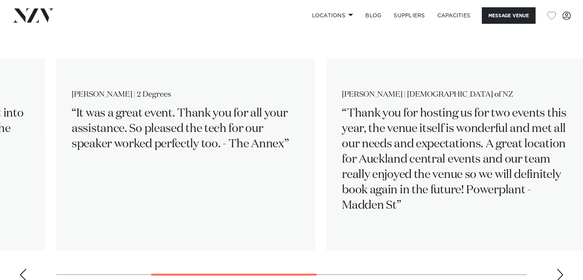
click at [558, 268] on div "Next slide" at bounding box center [560, 274] width 8 height 12
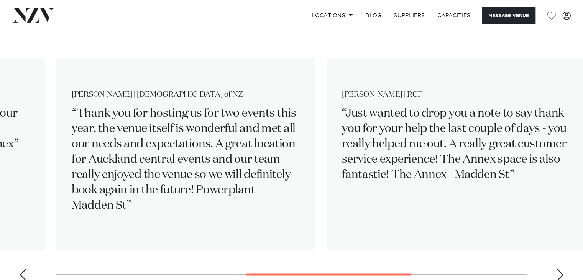
click at [558, 268] on div "Next slide" at bounding box center [560, 274] width 8 height 12
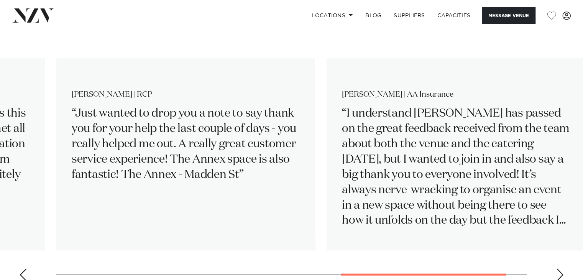
click at [558, 268] on div "Next slide" at bounding box center [560, 274] width 8 height 12
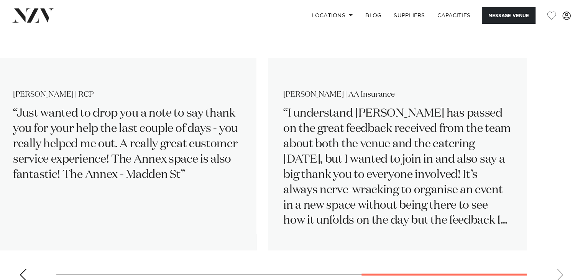
click at [558, 265] on swiper-container "[PERSON_NAME] | 2 Degrees Many thanks for the effort that was put into our offs…" at bounding box center [291, 163] width 583 height 248
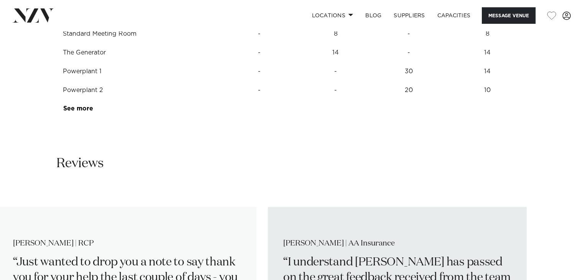
scroll to position [1034, 0]
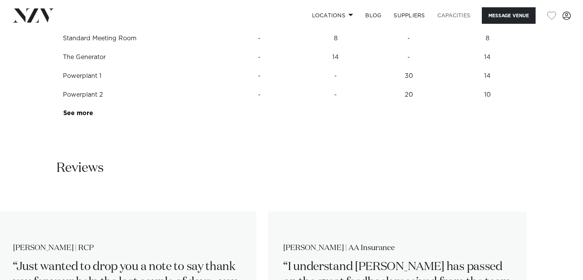
click at [444, 16] on link "Capacities" at bounding box center [454, 15] width 46 height 16
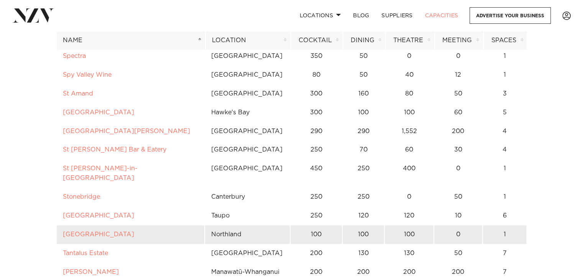
scroll to position [4060, 0]
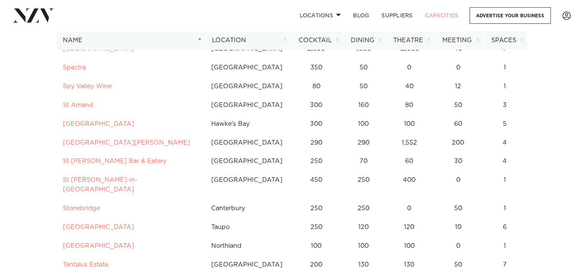
click at [285, 41] on th "Location" at bounding box center [247, 40] width 85 height 19
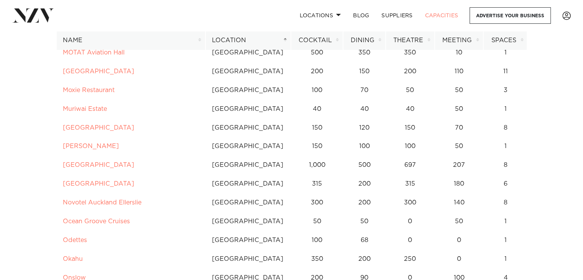
scroll to position [766, 0]
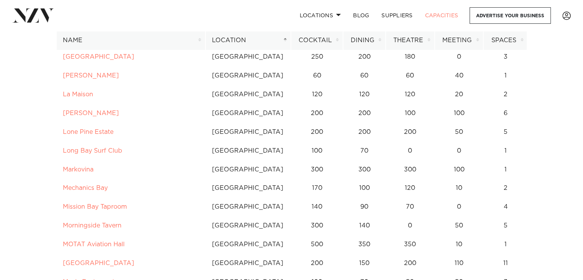
click at [475, 41] on th "Meeting" at bounding box center [458, 40] width 49 height 19
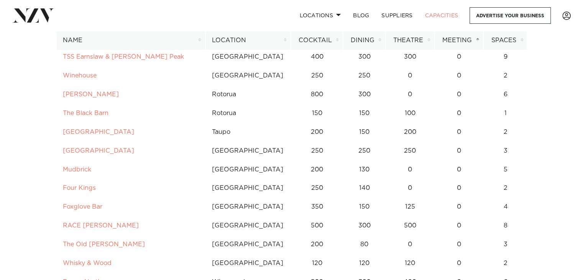
click at [285, 39] on th "Location" at bounding box center [247, 40] width 85 height 19
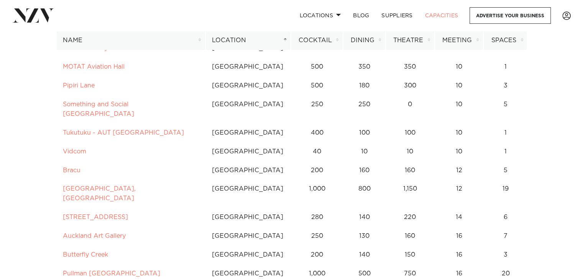
scroll to position [421, 0]
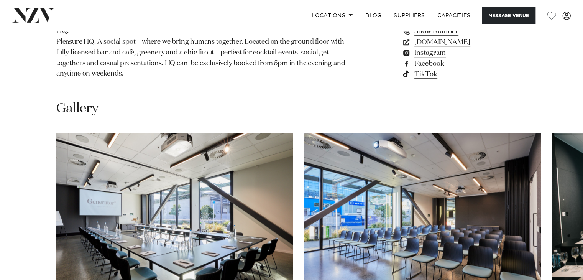
scroll to position [689, 0]
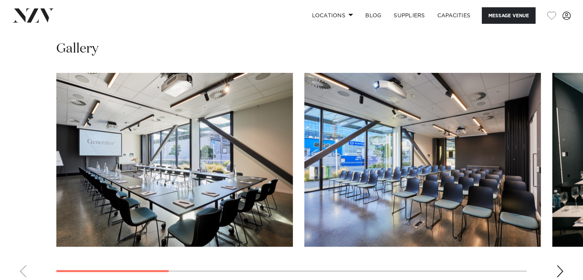
click at [557, 267] on div "Next slide" at bounding box center [560, 271] width 8 height 12
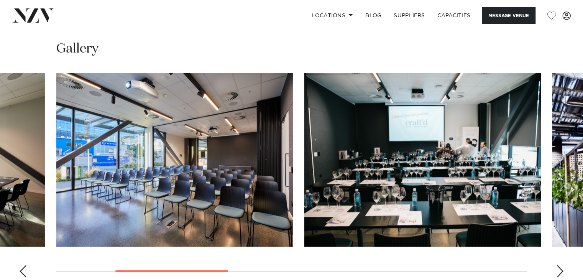
click at [557, 267] on div "Next slide" at bounding box center [560, 271] width 8 height 12
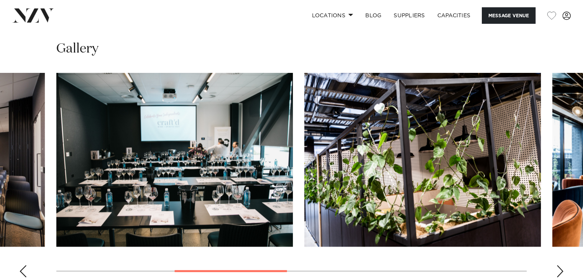
click at [557, 267] on div "Next slide" at bounding box center [560, 271] width 8 height 12
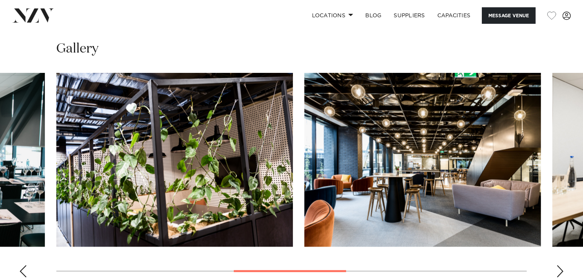
click at [557, 267] on div "Next slide" at bounding box center [560, 271] width 8 height 12
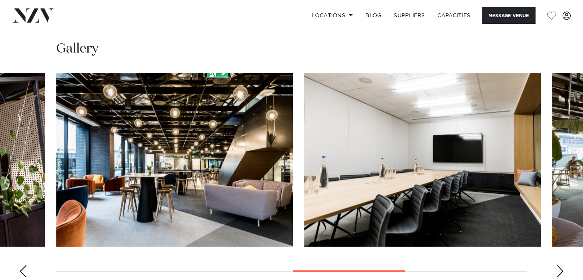
click at [557, 267] on div "Next slide" at bounding box center [560, 271] width 8 height 12
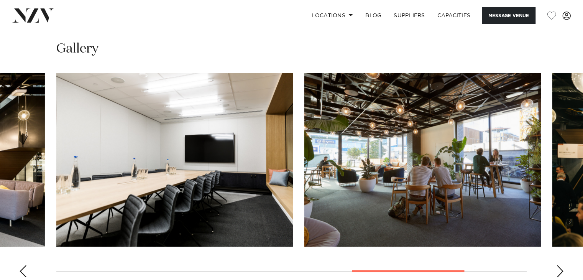
click at [557, 267] on div "Next slide" at bounding box center [560, 271] width 8 height 12
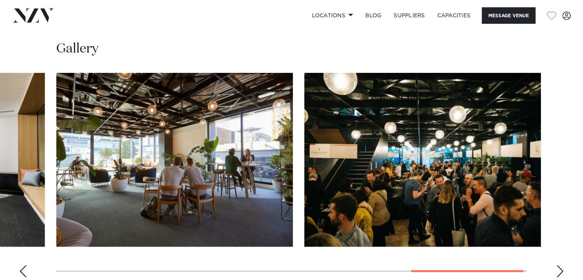
click at [557, 267] on div "Next slide" at bounding box center [560, 271] width 8 height 12
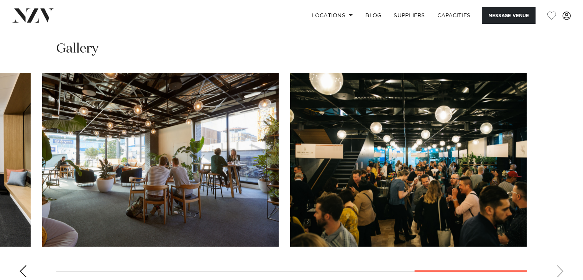
click at [557, 267] on swiper-container at bounding box center [291, 178] width 583 height 210
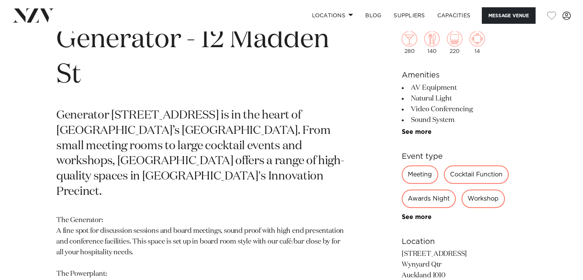
scroll to position [268, 0]
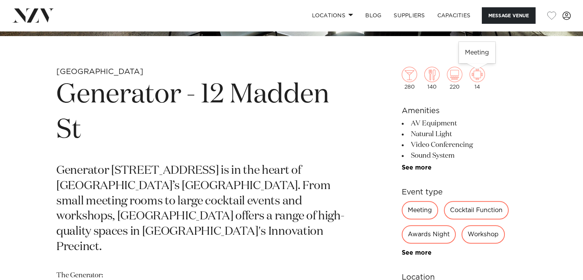
click at [472, 76] on img at bounding box center [476, 74] width 15 height 15
click at [478, 86] on div "14" at bounding box center [476, 78] width 15 height 23
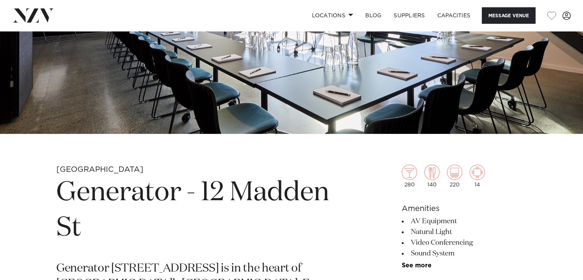
scroll to position [77, 0]
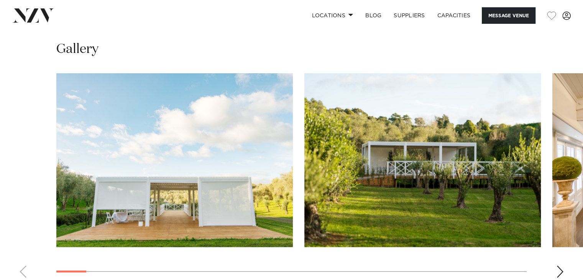
scroll to position [804, 0]
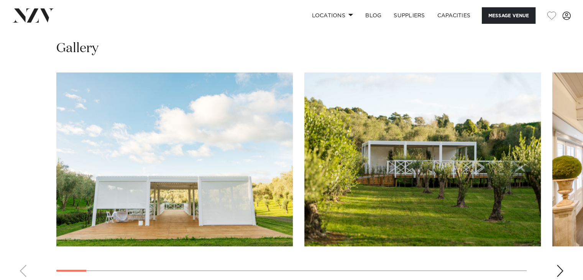
click at [557, 264] on div "Next slide" at bounding box center [560, 270] width 8 height 12
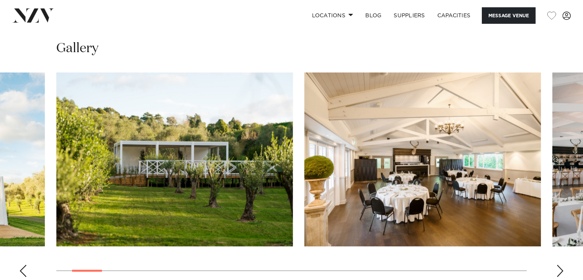
click at [560, 264] on div "Next slide" at bounding box center [560, 270] width 8 height 12
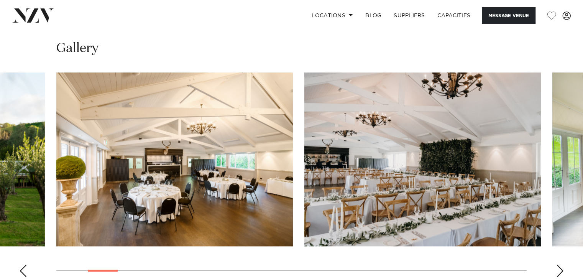
click at [560, 264] on div "Next slide" at bounding box center [560, 270] width 8 height 12
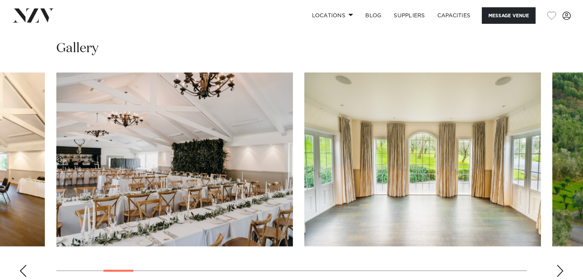
click at [560, 264] on div "Next slide" at bounding box center [560, 270] width 8 height 12
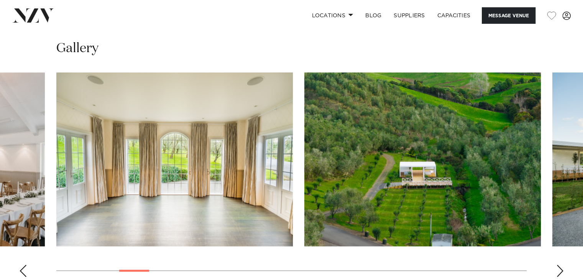
click at [560, 264] on div "Next slide" at bounding box center [560, 270] width 8 height 12
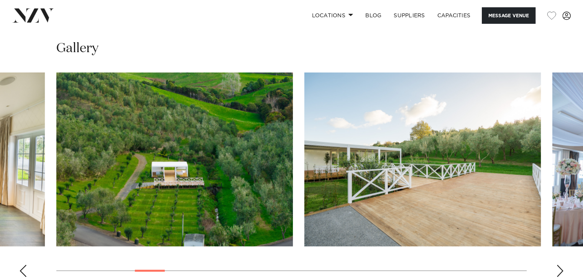
click at [560, 264] on div "Next slide" at bounding box center [560, 270] width 8 height 12
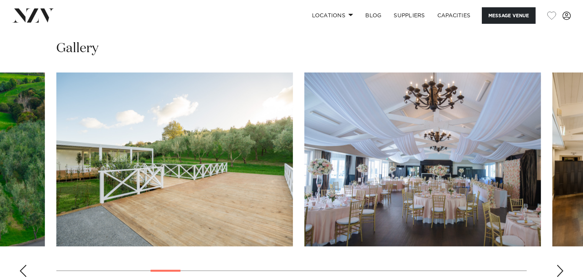
click at [560, 264] on div "Next slide" at bounding box center [560, 270] width 8 height 12
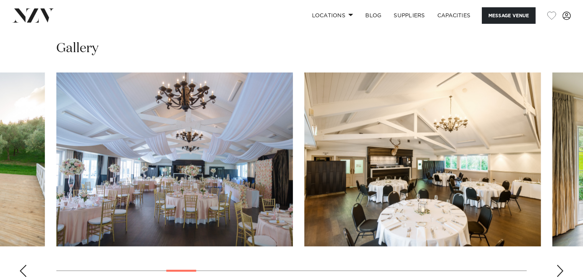
click at [560, 264] on div "Next slide" at bounding box center [560, 270] width 8 height 12
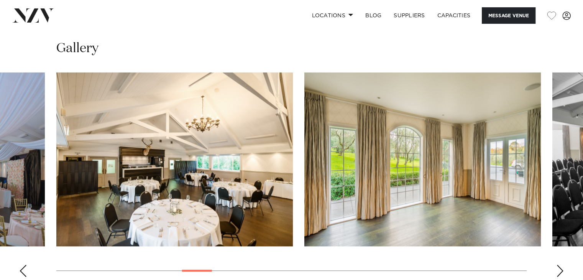
click at [560, 264] on div "Next slide" at bounding box center [560, 270] width 8 height 12
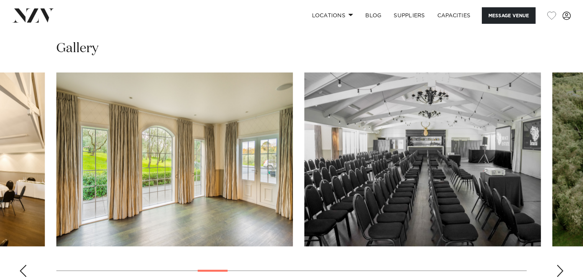
click at [561, 264] on div "Next slide" at bounding box center [560, 270] width 8 height 12
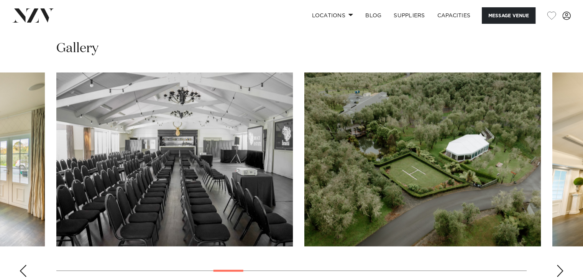
click at [559, 264] on div "Next slide" at bounding box center [560, 270] width 8 height 12
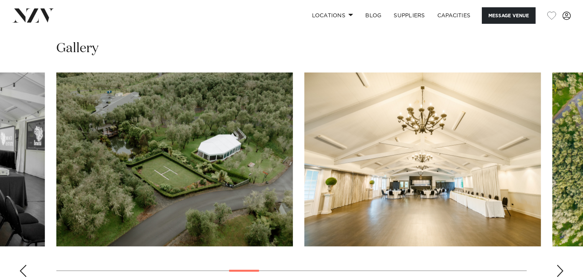
click at [558, 264] on div "Next slide" at bounding box center [560, 270] width 8 height 12
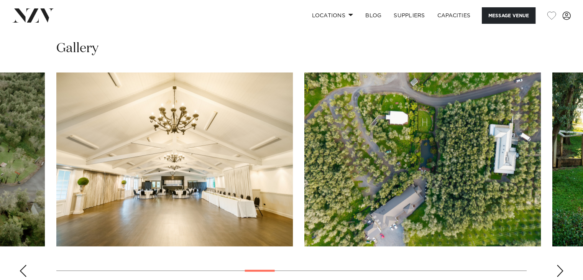
click at [558, 264] on div "Next slide" at bounding box center [560, 270] width 8 height 12
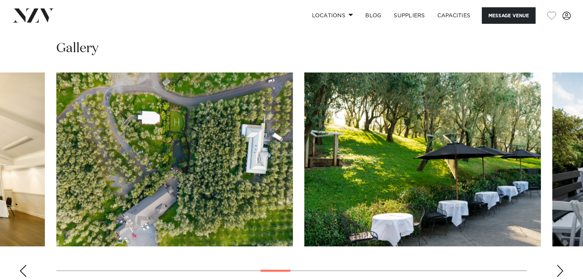
click at [560, 264] on div "Next slide" at bounding box center [560, 270] width 8 height 12
